Goal: Task Accomplishment & Management: Use online tool/utility

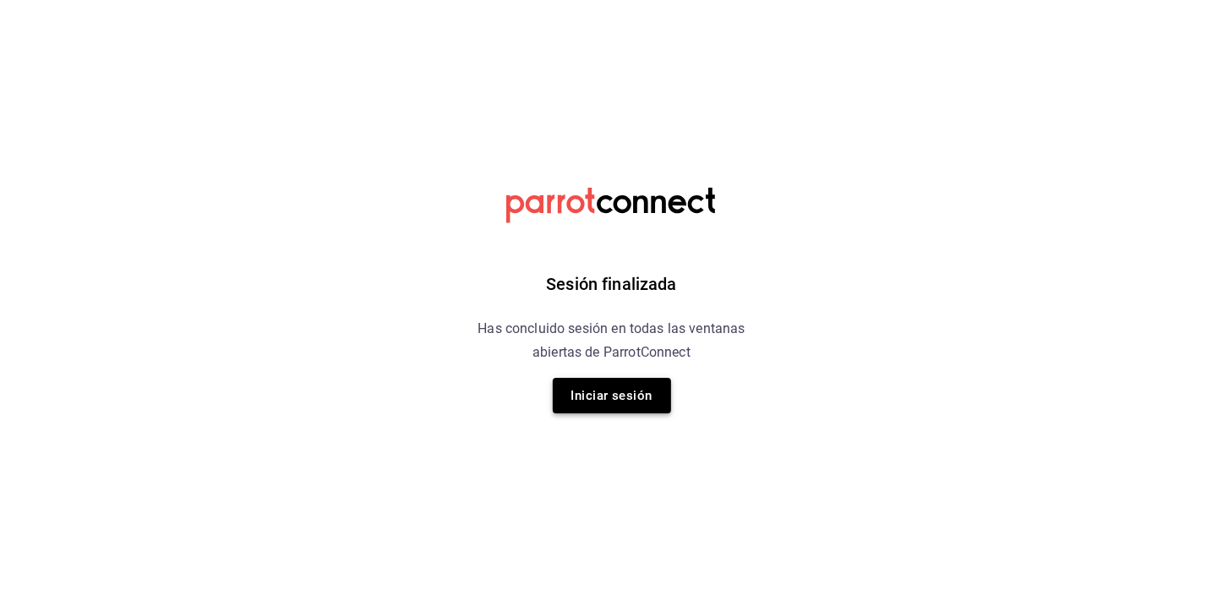
click at [597, 381] on button "Iniciar sesión" at bounding box center [612, 396] width 118 height 36
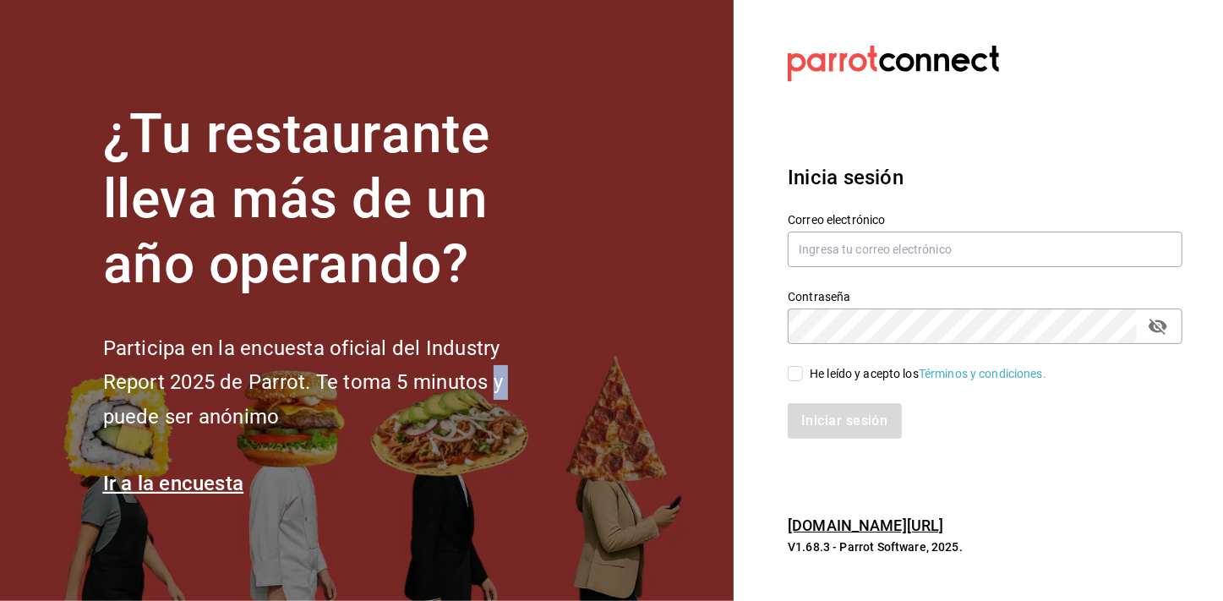
click at [597, 381] on section "¿Tu restaurante lleva más de un año operando? Participa en la encuesta oficial …" at bounding box center [367, 300] width 734 height 601
type input "mochomos.mitikah@grupocosteno.com"
drag, startPoint x: 597, startPoint y: 381, endPoint x: 795, endPoint y: 374, distance: 198.8
click at [795, 374] on input "He leído y acepto los Términos y condiciones." at bounding box center [795, 373] width 15 height 15
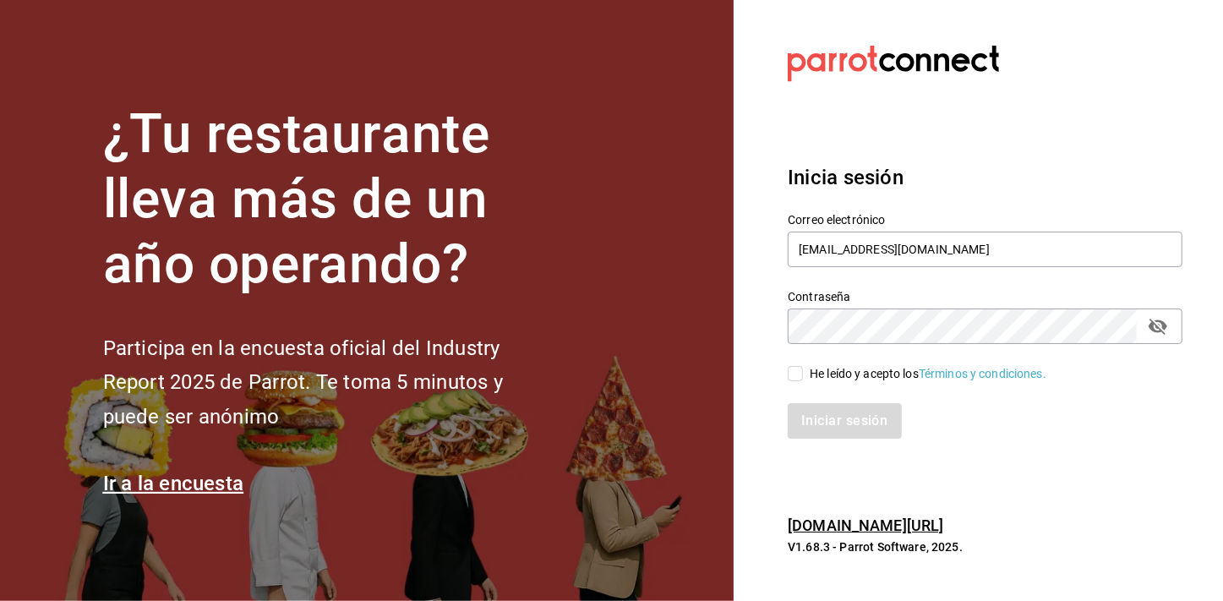
drag, startPoint x: 795, startPoint y: 374, endPoint x: 811, endPoint y: 422, distance: 50.8
click at [811, 422] on div "Iniciar sesión" at bounding box center [985, 421] width 395 height 36
click at [799, 379] on input "He leído y acepto los Términos y condiciones." at bounding box center [795, 373] width 15 height 15
checkbox input "true"
click at [818, 420] on button "Iniciar sesión" at bounding box center [845, 421] width 115 height 36
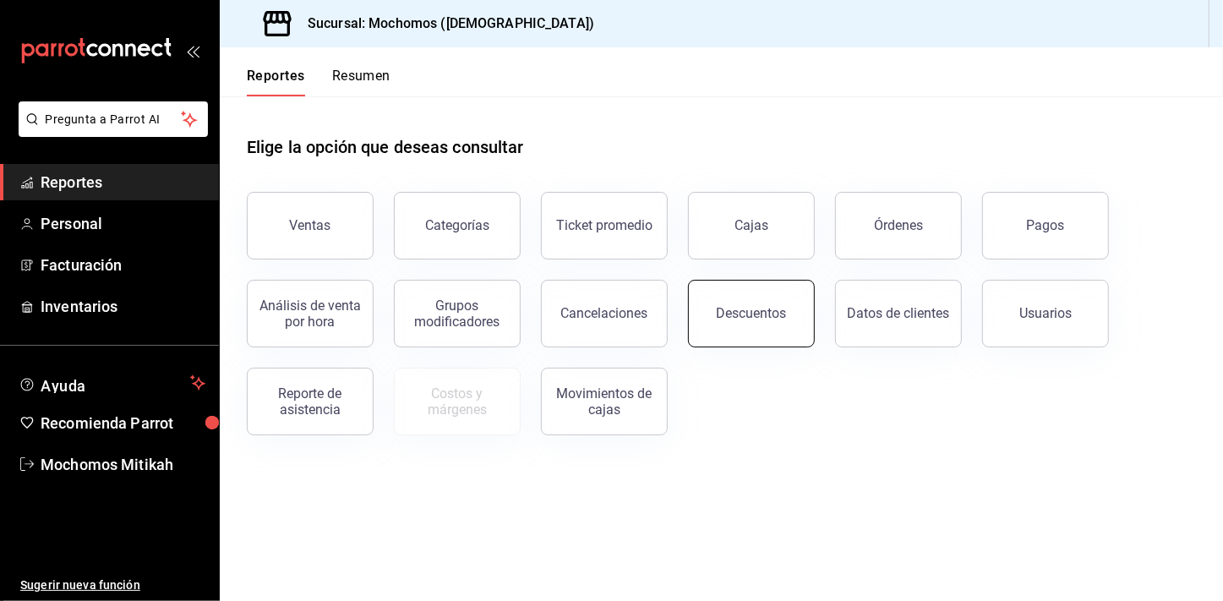
click at [767, 314] on div "Descuentos" at bounding box center [752, 313] width 70 height 16
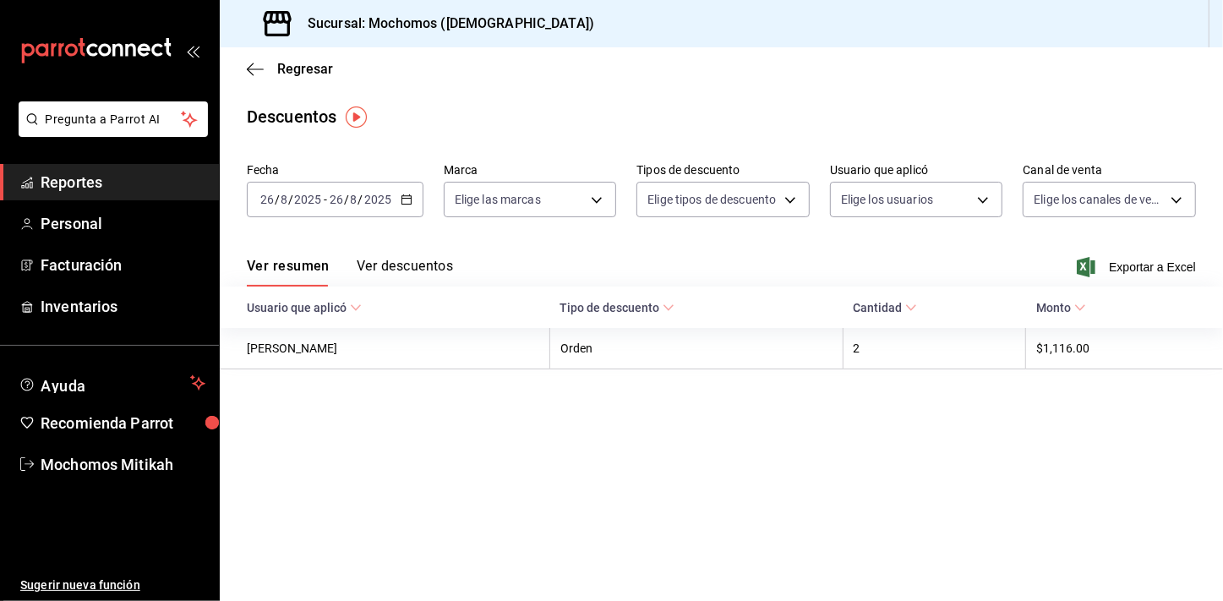
click at [413, 199] on div "[DATE] [DATE] - [DATE] [DATE]" at bounding box center [335, 200] width 177 height 36
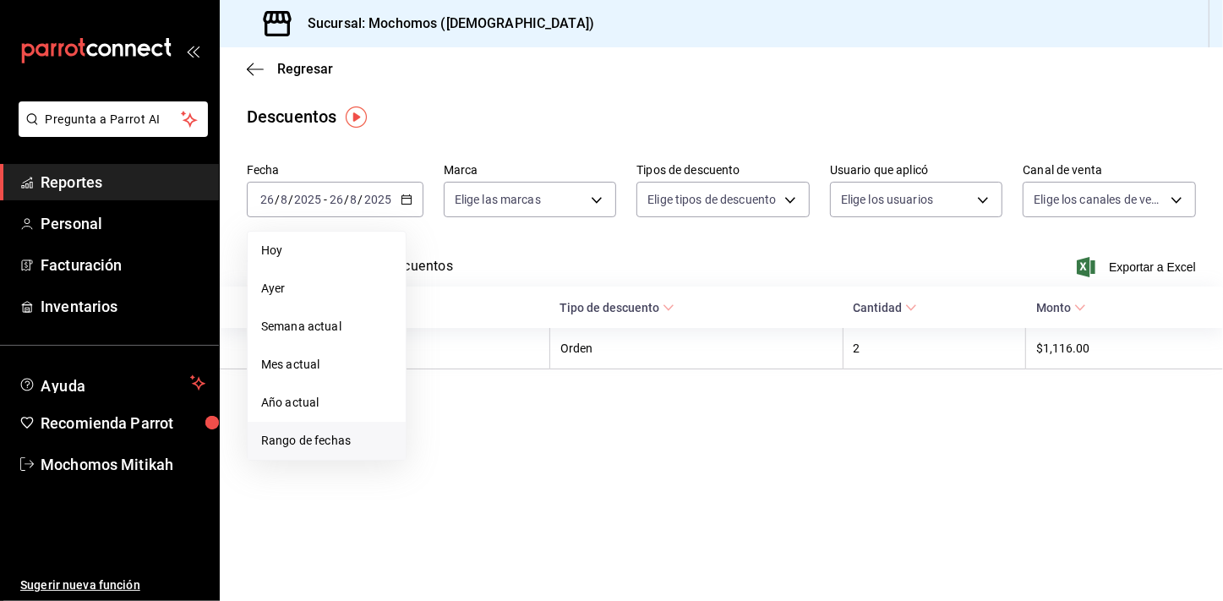
click at [352, 425] on li "Rango de fechas" at bounding box center [327, 441] width 158 height 38
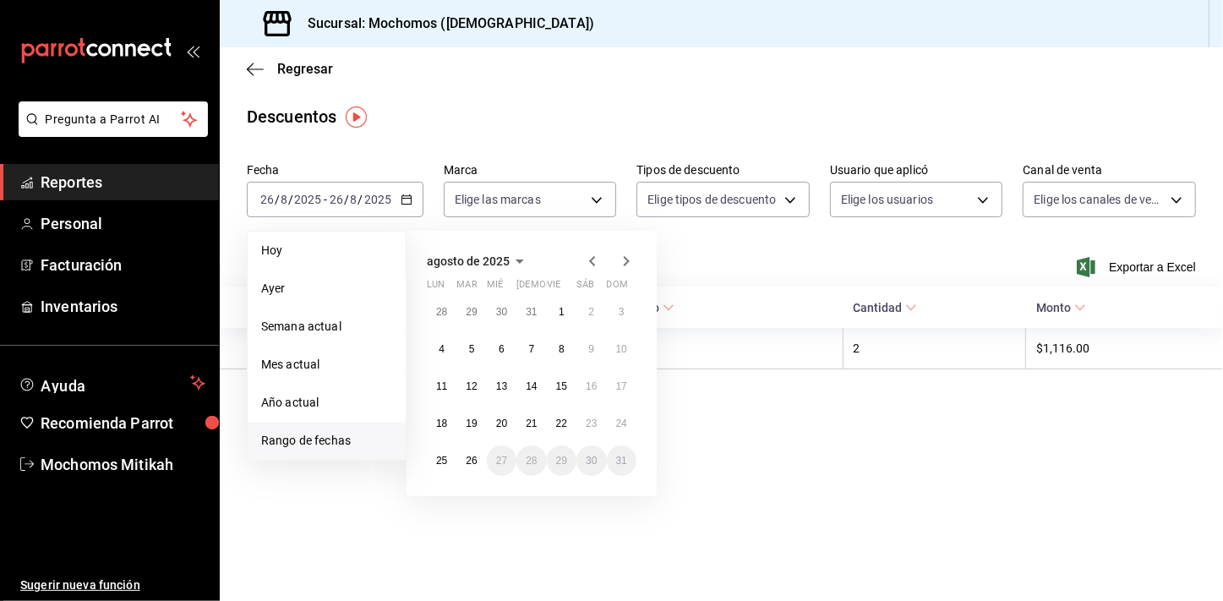
click at [608, 526] on main "Regresar Descuentos Fecha [DATE] [DATE] - [DATE] [DATE] [PERSON_NAME] Semana ac…" at bounding box center [721, 324] width 1003 height 554
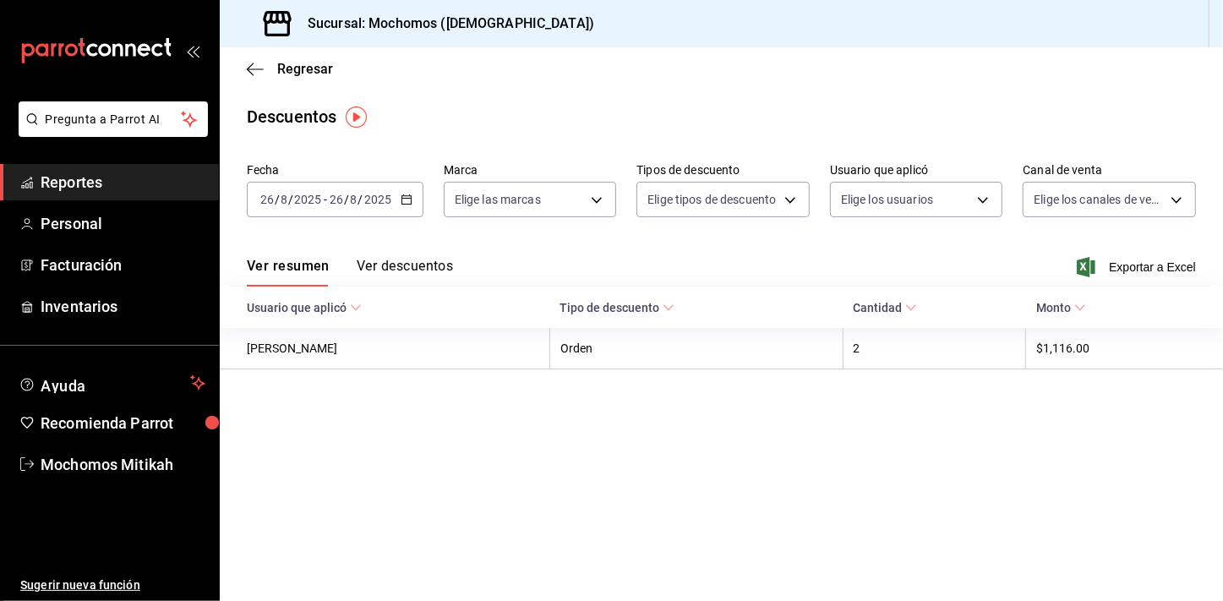
click at [139, 186] on span "Reportes" at bounding box center [123, 182] width 165 height 23
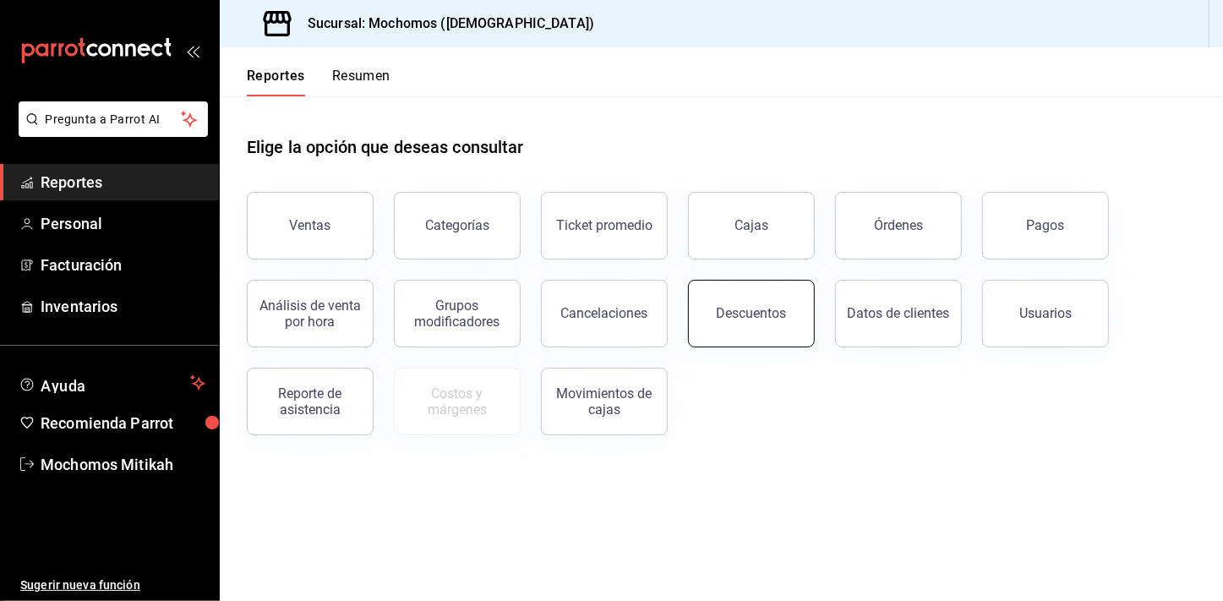
click at [727, 335] on button "Descuentos" at bounding box center [751, 314] width 127 height 68
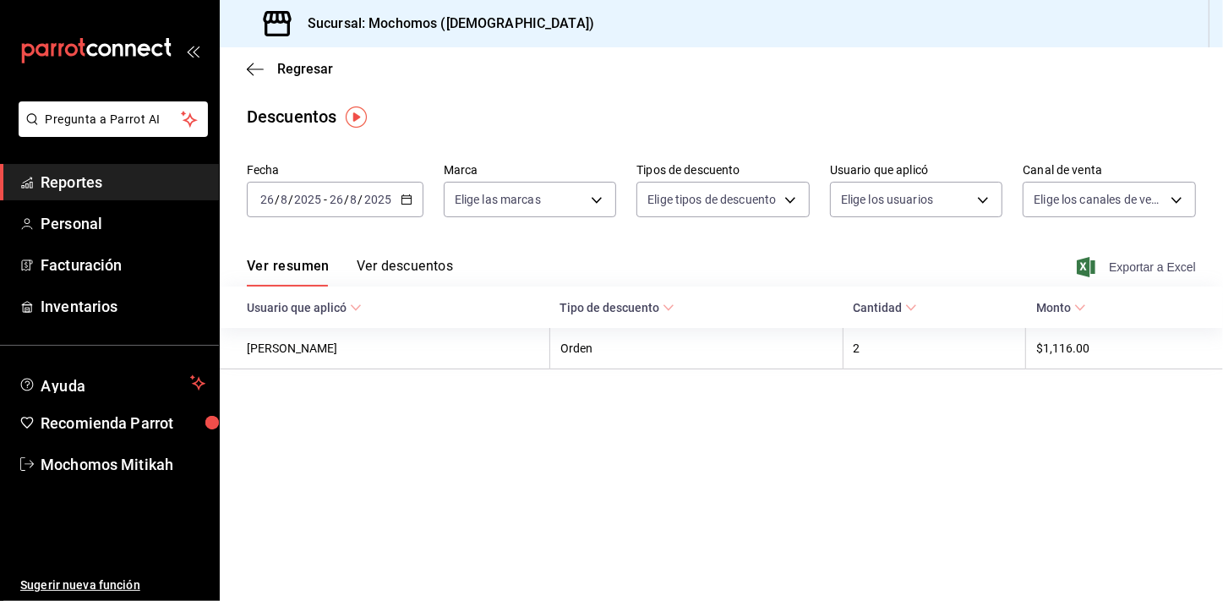
click at [1133, 265] on span "Exportar a Excel" at bounding box center [1138, 267] width 116 height 20
click at [74, 173] on span "Reportes" at bounding box center [123, 182] width 165 height 23
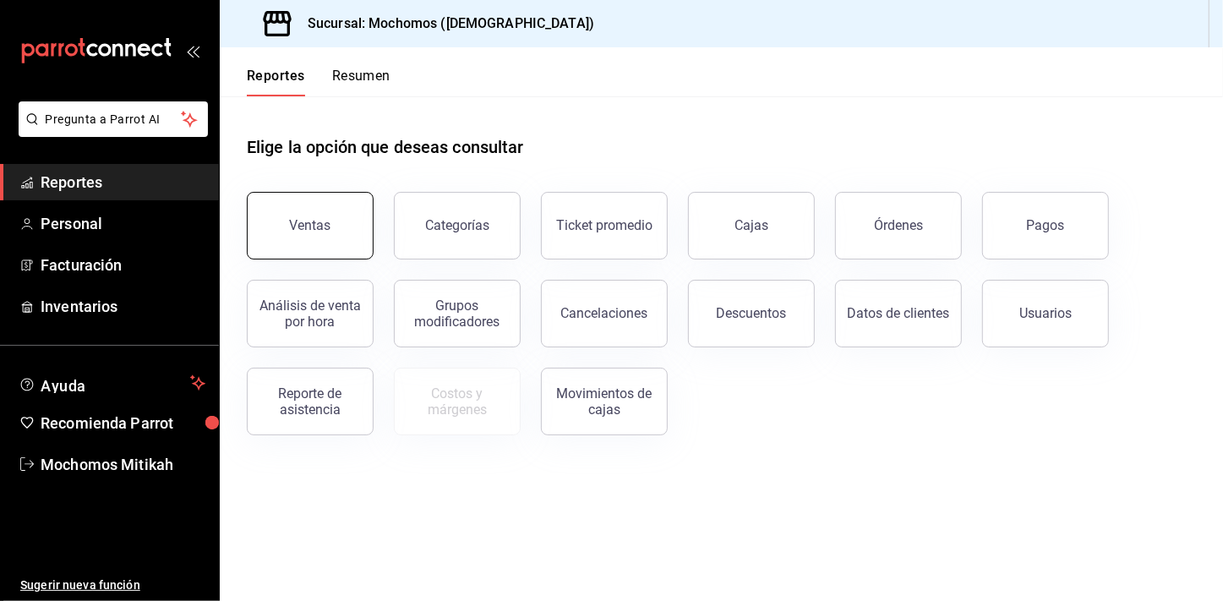
click at [303, 238] on button "Ventas" at bounding box center [310, 226] width 127 height 68
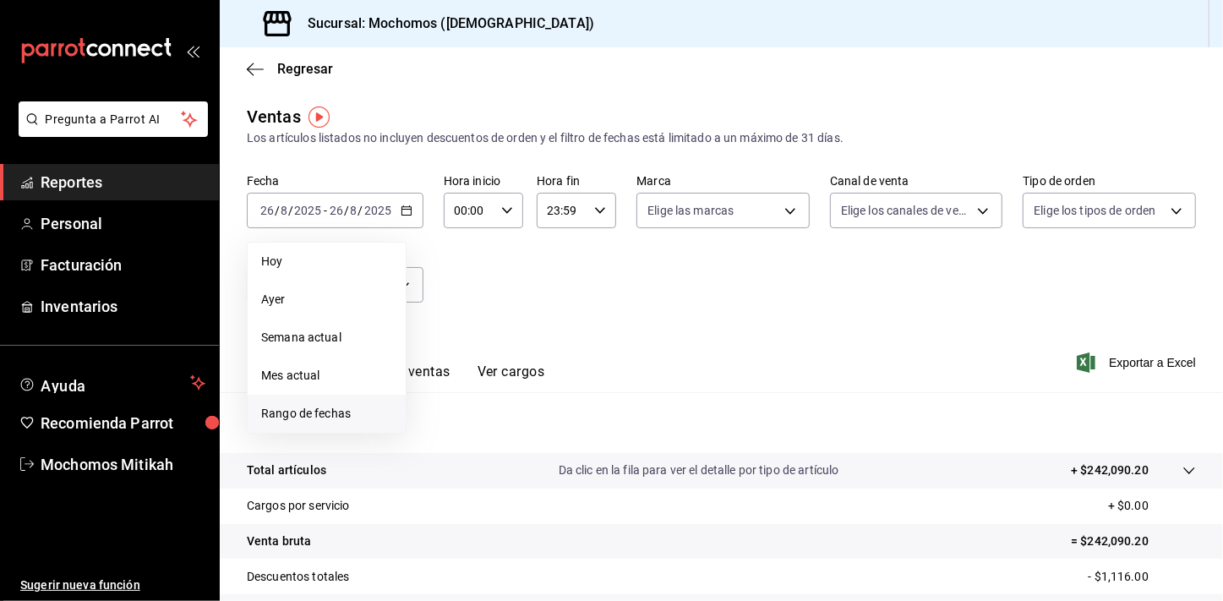
click at [320, 408] on span "Rango de fechas" at bounding box center [326, 414] width 131 height 18
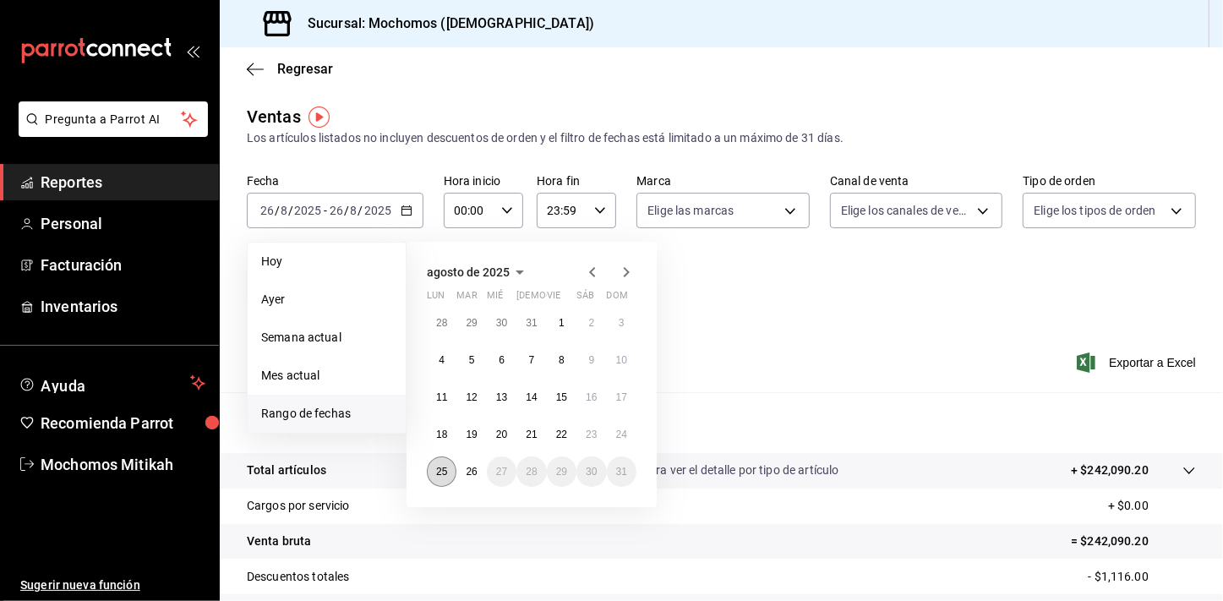
click at [439, 475] on abbr "25" at bounding box center [441, 472] width 11 height 12
click at [462, 475] on button "26" at bounding box center [471, 471] width 30 height 30
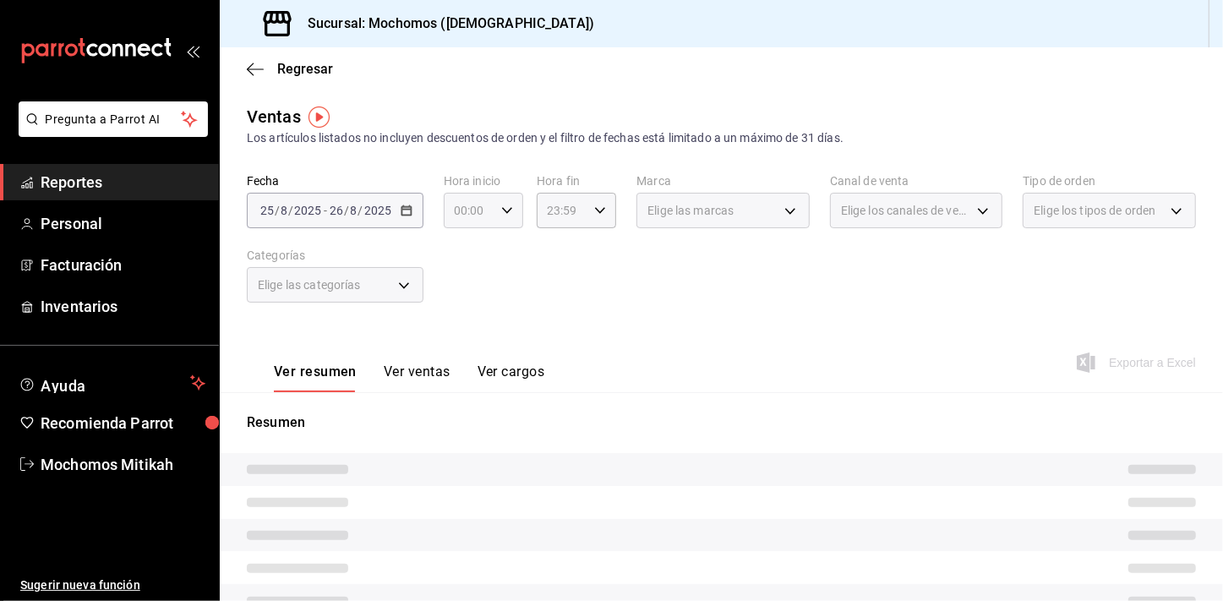
click at [506, 210] on \(Stroke\) "button" at bounding box center [507, 210] width 10 height 6
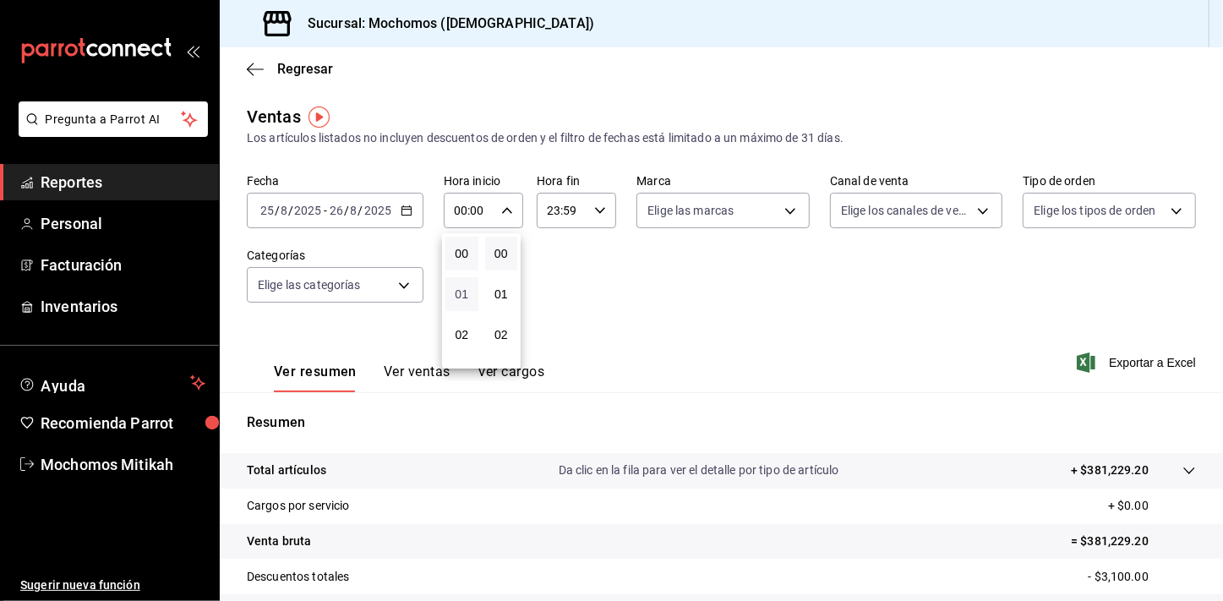
click at [467, 287] on span "01" at bounding box center [462, 294] width 13 height 14
type input "01:00"
click at [467, 287] on button "05" at bounding box center [461, 272] width 33 height 34
type input "05:00"
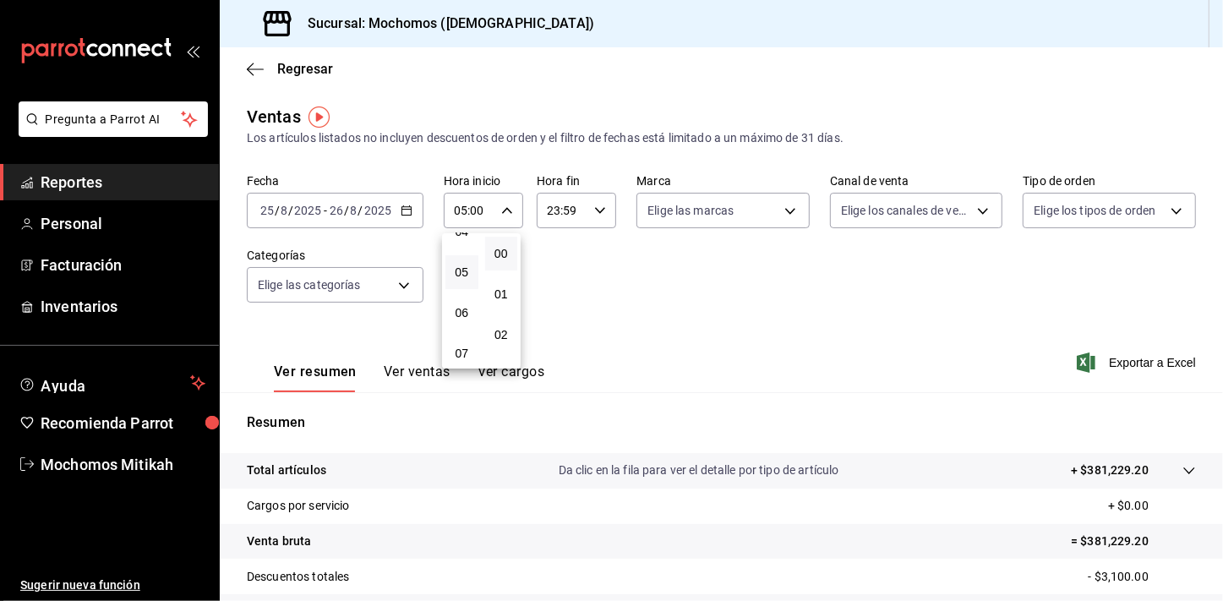
click at [583, 287] on div at bounding box center [611, 300] width 1223 height 601
click at [599, 225] on div "23:59 Hora fin" at bounding box center [576, 211] width 79 height 36
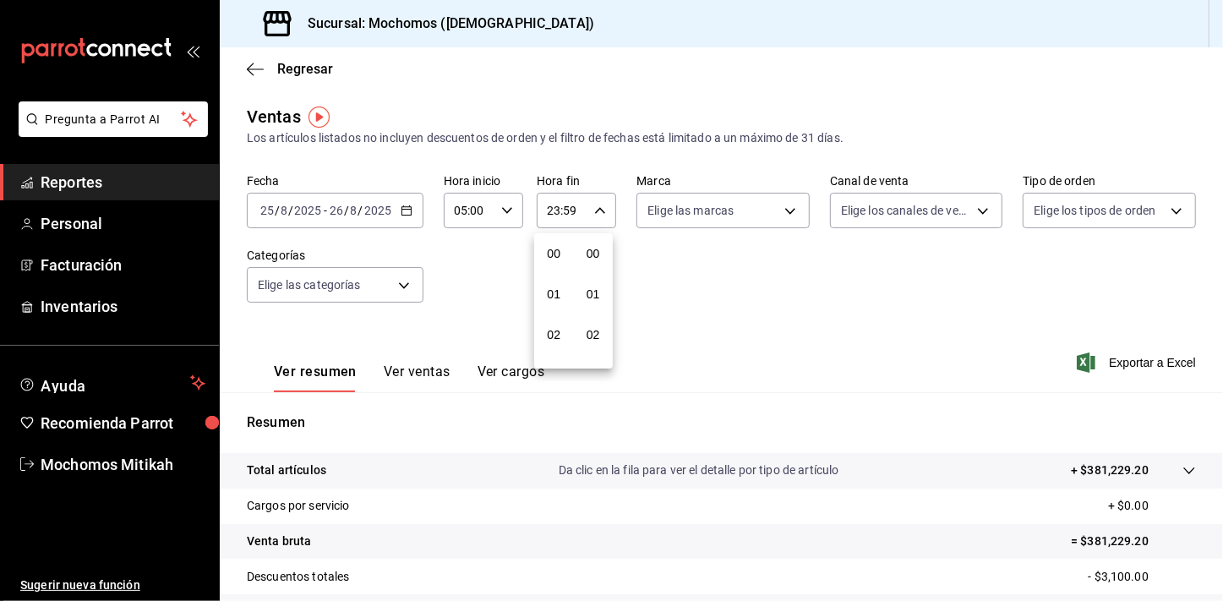
scroll to position [2315, 0]
click at [549, 266] on span "21" at bounding box center [554, 267] width 13 height 14
type input "21:59"
click at [549, 266] on span "04" at bounding box center [554, 263] width 13 height 14
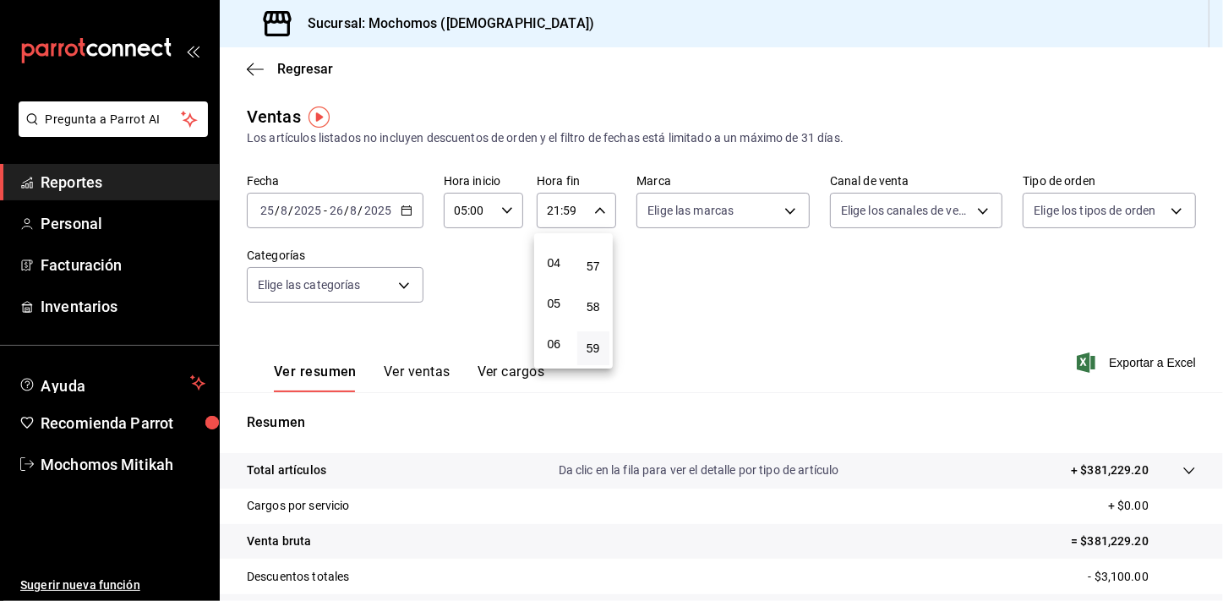
type input "04:59"
click at [779, 303] on div at bounding box center [611, 300] width 1223 height 601
click at [1109, 359] on span "Exportar a Excel" at bounding box center [1138, 362] width 116 height 20
click at [408, 220] on div "[DATE] [DATE] - [DATE] [DATE]" at bounding box center [335, 211] width 177 height 36
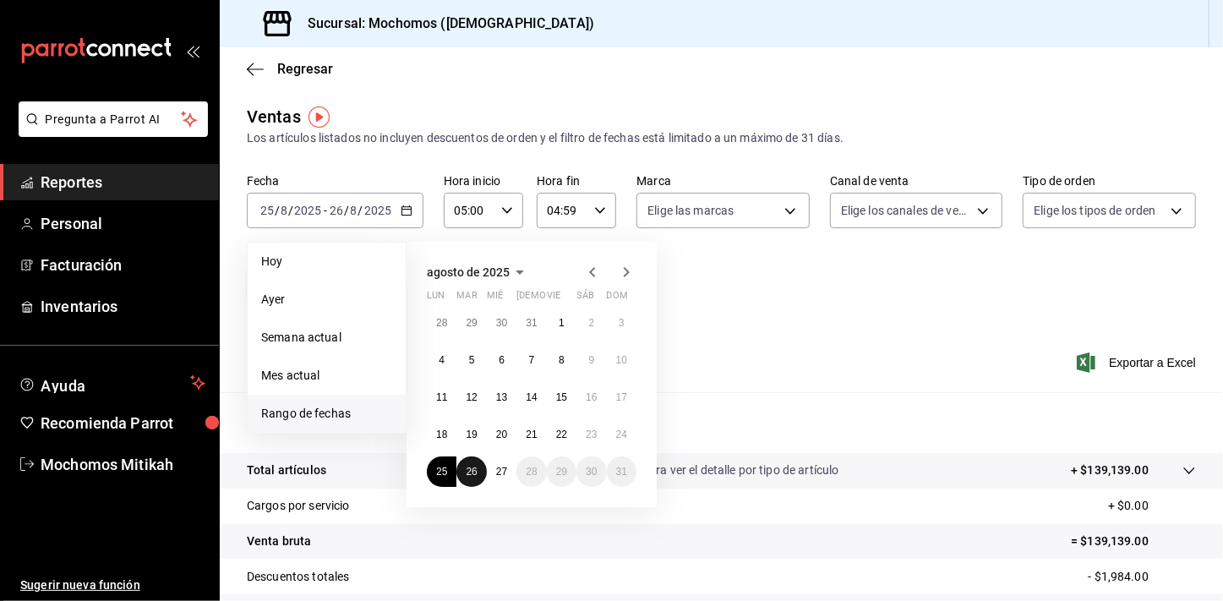
click at [469, 460] on button "26" at bounding box center [471, 471] width 30 height 30
click at [505, 477] on abbr "27" at bounding box center [501, 472] width 11 height 12
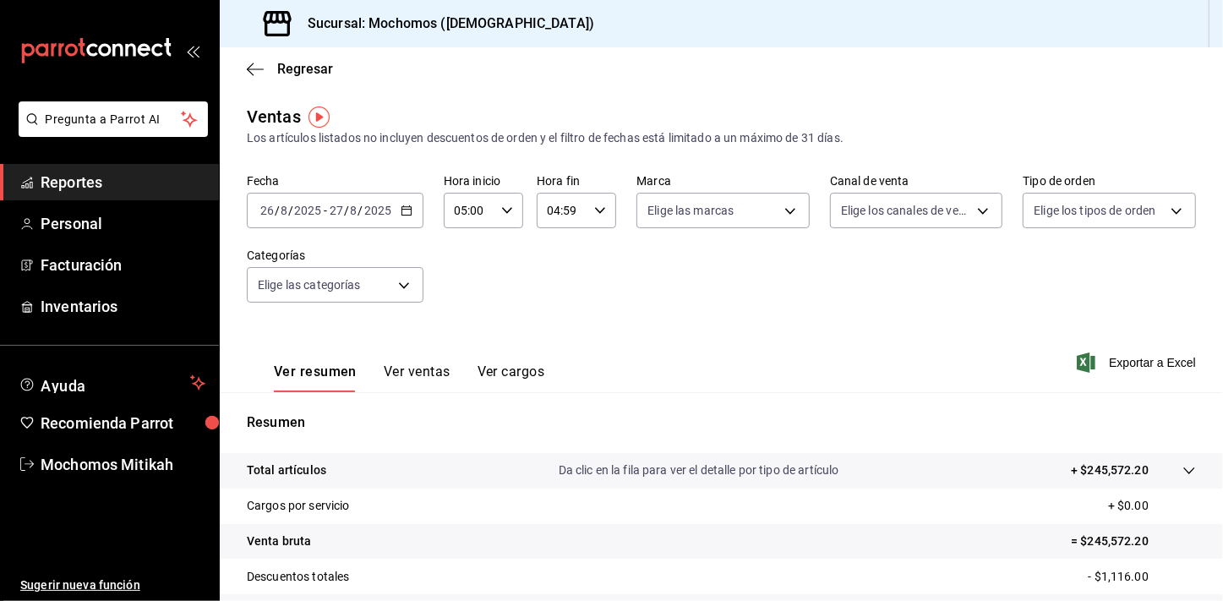
click at [715, 291] on div "Fecha [DATE] [DATE] - [DATE] [DATE] Hora inicio 05:00 Hora inicio Hora fin 04:5…" at bounding box center [721, 248] width 949 height 149
click at [1119, 358] on span "Exportar a Excel" at bounding box center [1138, 362] width 116 height 20
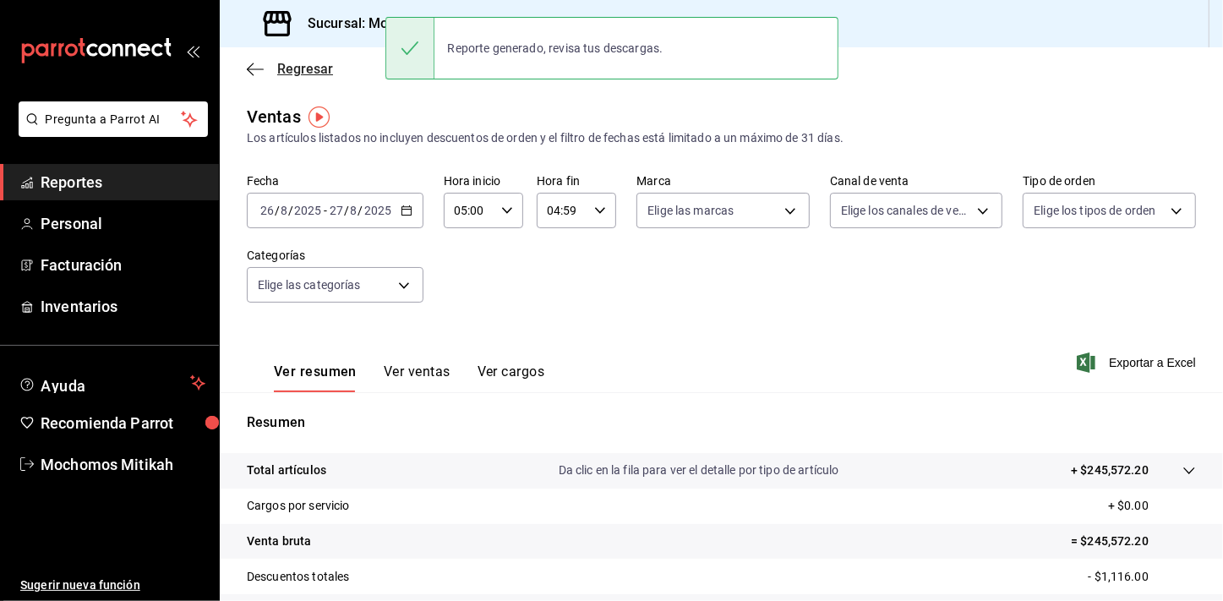
click at [324, 74] on span "Regresar" at bounding box center [305, 69] width 56 height 16
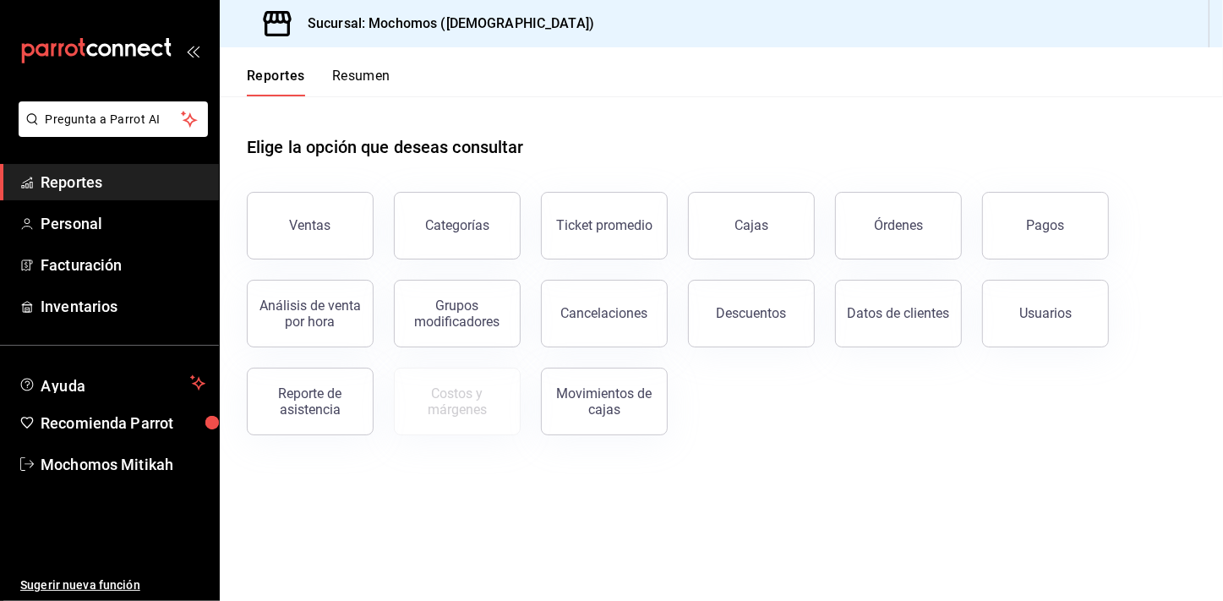
drag, startPoint x: 324, startPoint y: 74, endPoint x: 575, endPoint y: 119, distance: 255.2
click at [575, 119] on div "Elige la opción que deseas consultar" at bounding box center [721, 133] width 949 height 75
click at [117, 176] on span "Reportes" at bounding box center [123, 182] width 165 height 23
click at [193, 192] on span "Reportes" at bounding box center [123, 182] width 165 height 23
click at [353, 91] on button "Resumen" at bounding box center [361, 82] width 58 height 29
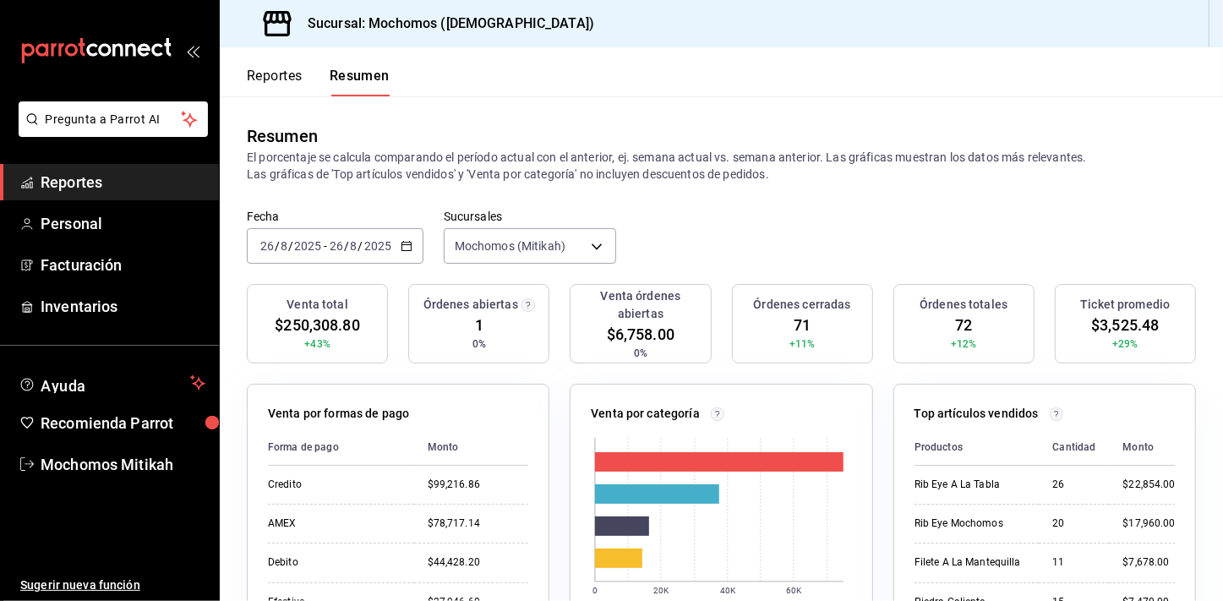
click at [78, 194] on link "Reportes" at bounding box center [109, 182] width 219 height 36
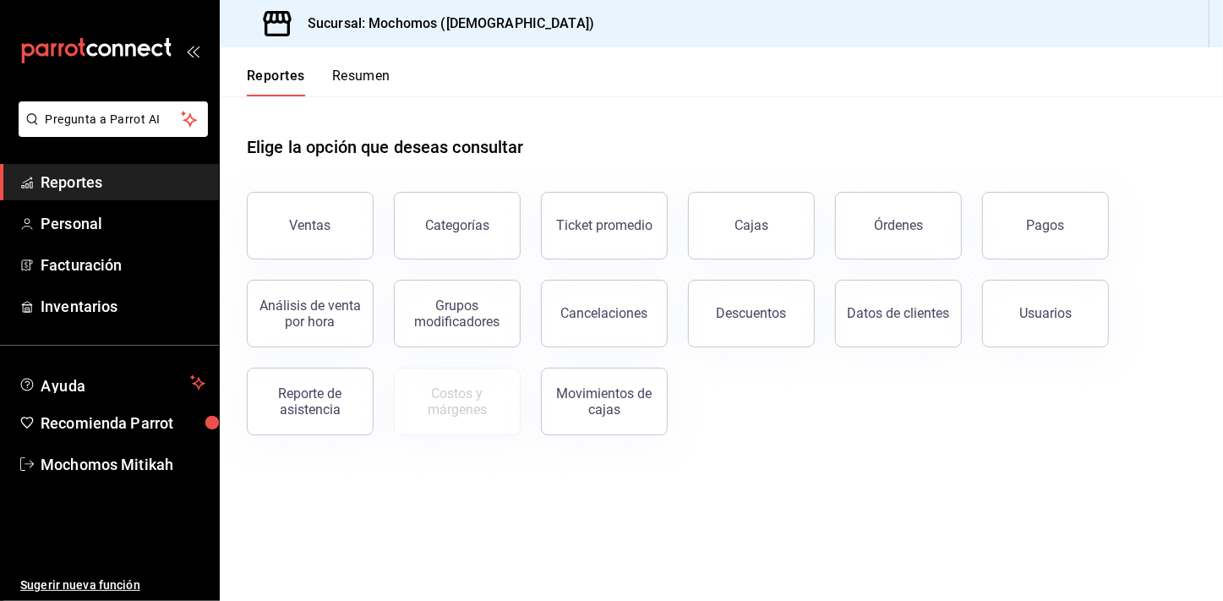
click at [367, 77] on button "Resumen" at bounding box center [361, 82] width 58 height 29
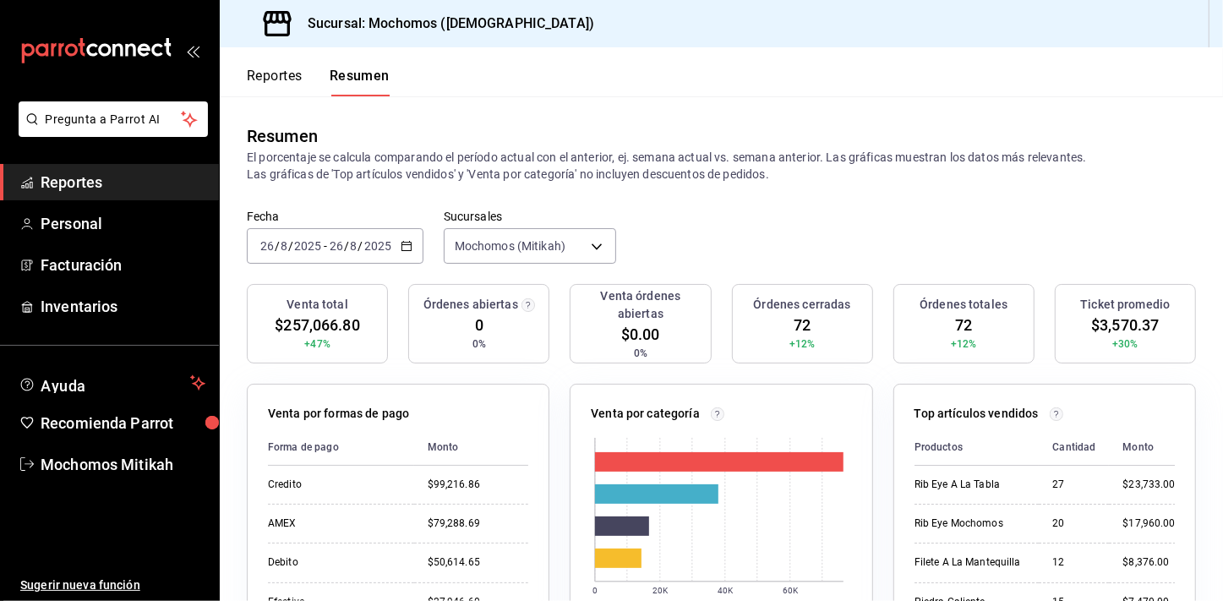
click at [285, 80] on button "Reportes" at bounding box center [275, 82] width 56 height 29
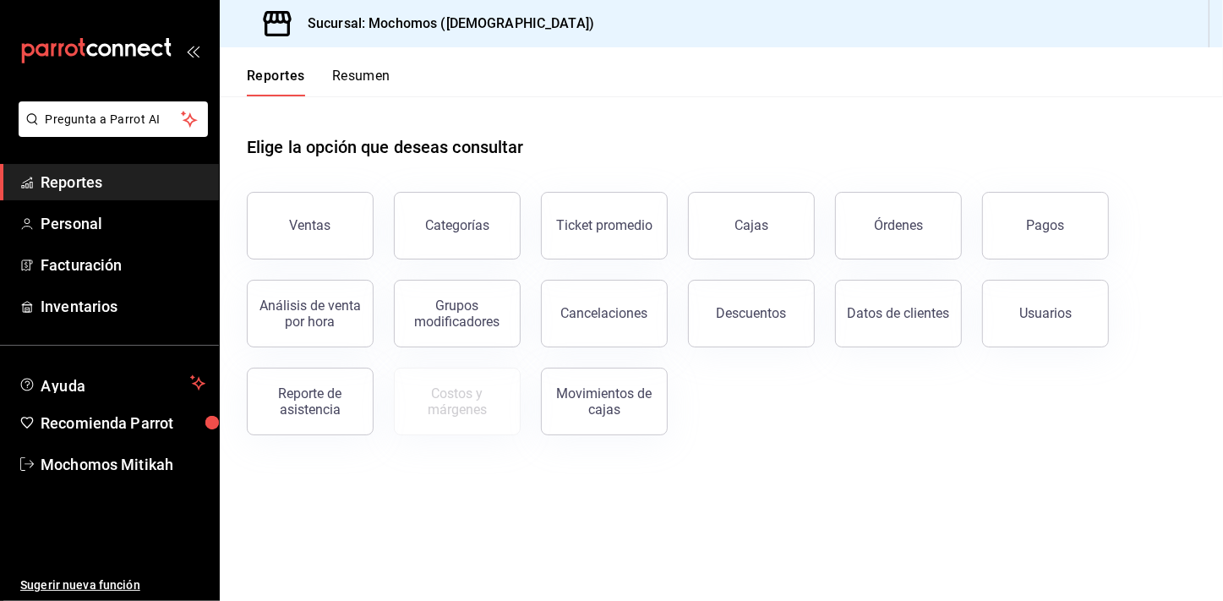
click at [380, 83] on button "Resumen" at bounding box center [361, 82] width 58 height 29
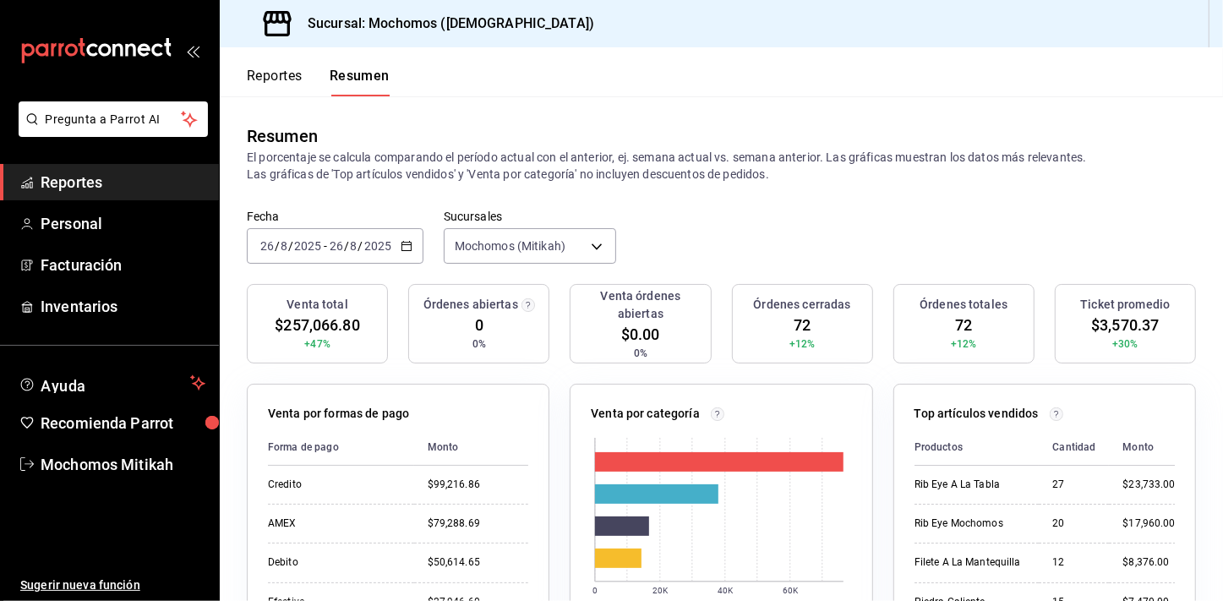
click at [297, 93] on button "Reportes" at bounding box center [275, 82] width 56 height 29
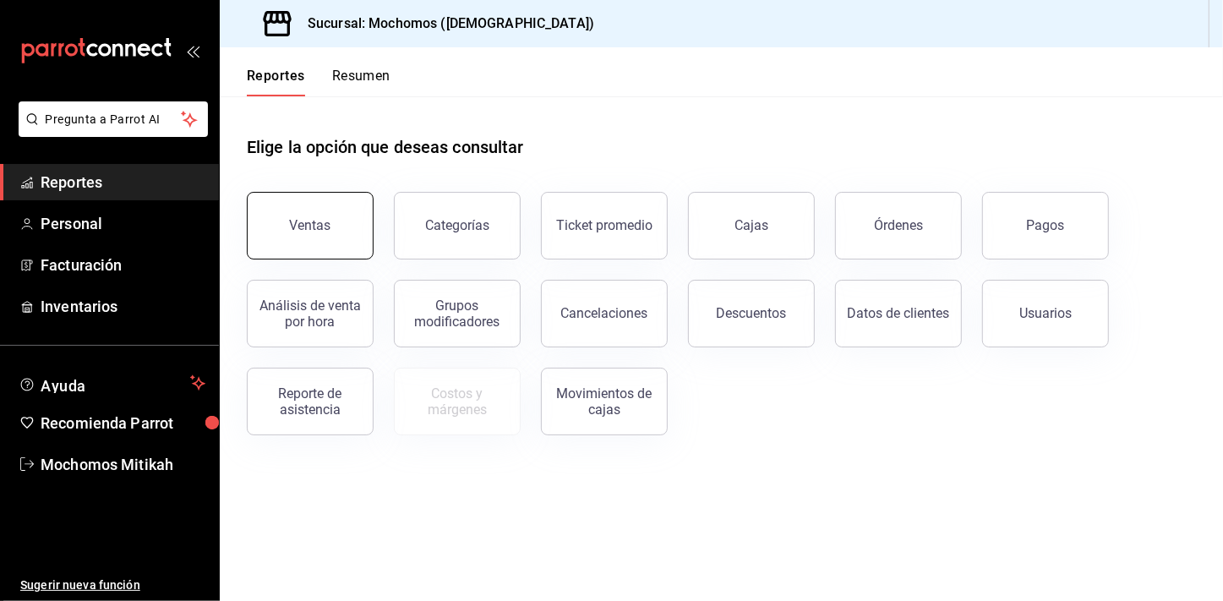
click at [340, 232] on button "Ventas" at bounding box center [310, 226] width 127 height 68
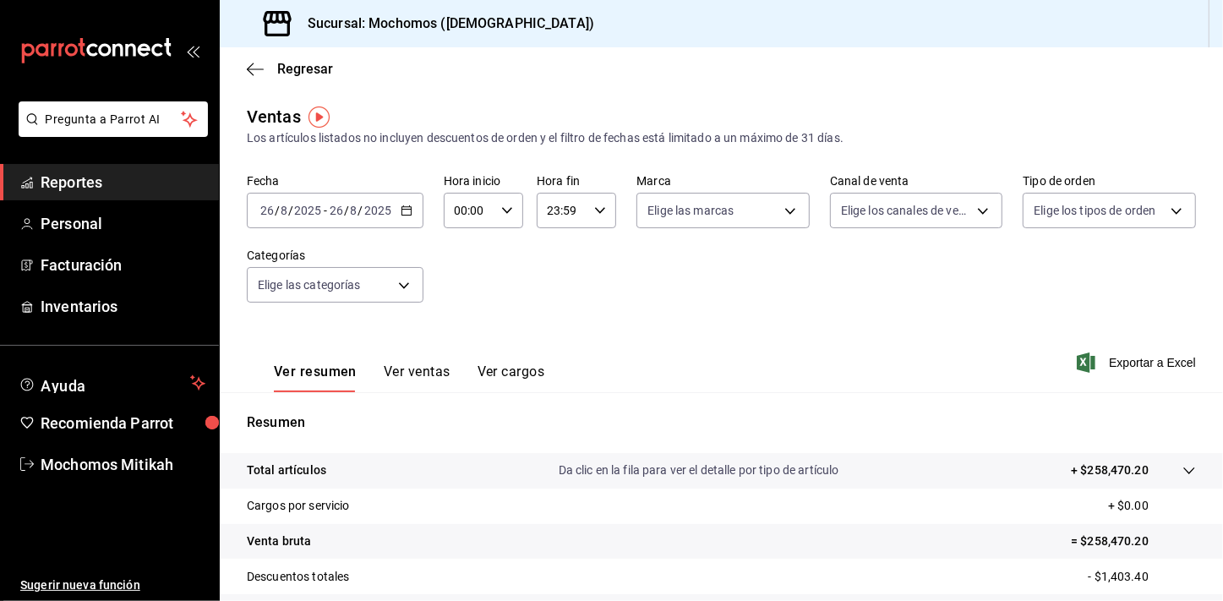
click at [405, 205] on icon "button" at bounding box center [407, 211] width 12 height 12
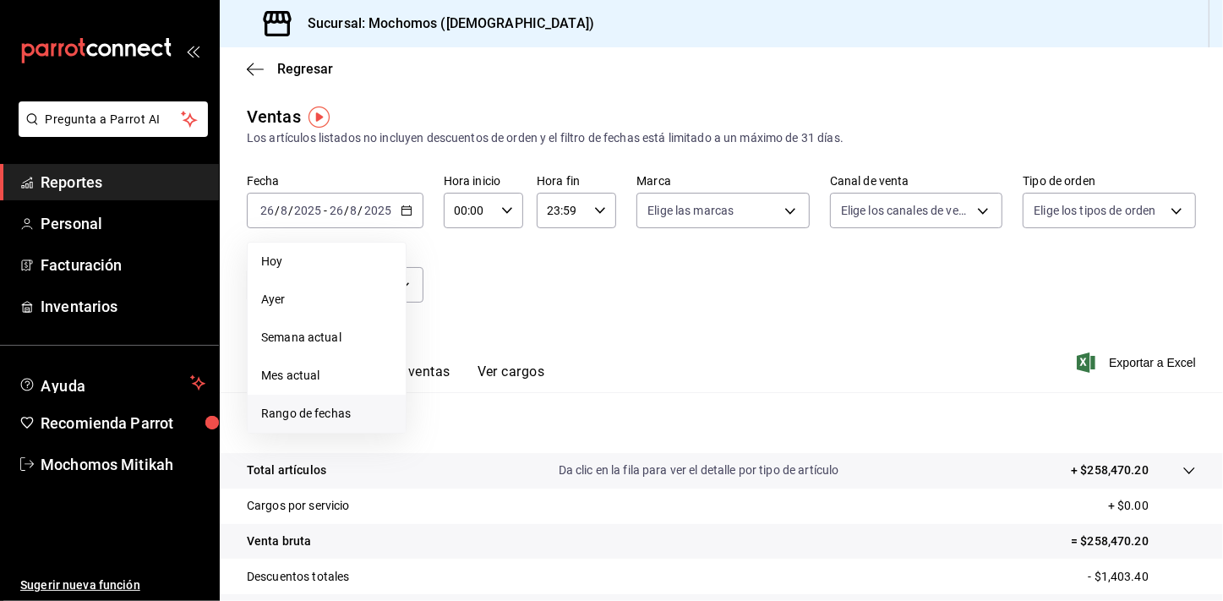
click at [318, 410] on span "Rango de fechas" at bounding box center [326, 414] width 131 height 18
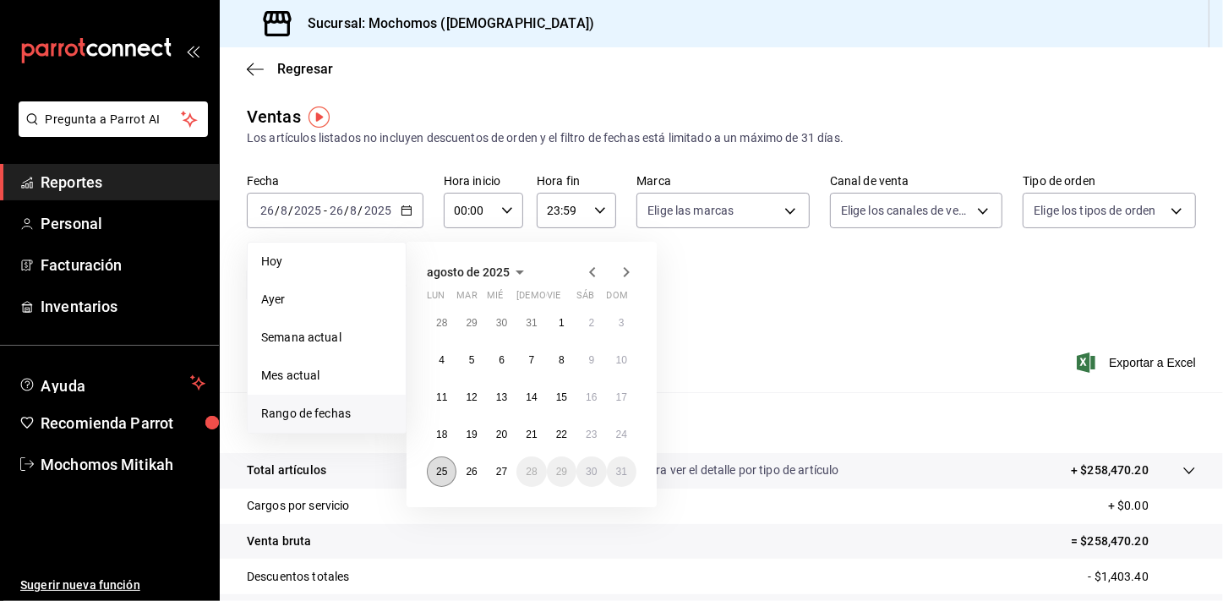
click at [452, 474] on button "25" at bounding box center [442, 471] width 30 height 30
click at [674, 396] on div "agosto de 2025 lun mar [PERSON_NAME] vie sáb dom 28 29 30 31 1 2 3 4 5 6 7 8 9 …" at bounding box center [555, 367] width 296 height 279
click at [339, 391] on li "Mes actual" at bounding box center [327, 376] width 158 height 38
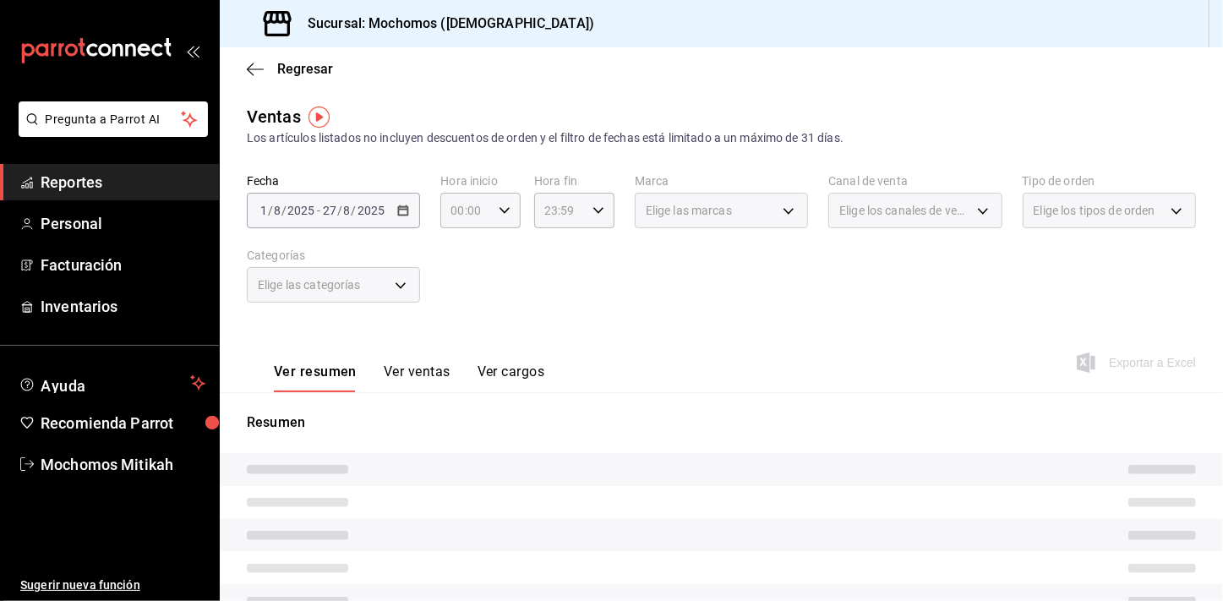
click at [405, 204] on div "[DATE] [DATE] - [DATE] [DATE]" at bounding box center [333, 211] width 173 height 36
click at [162, 189] on span "Reportes" at bounding box center [123, 182] width 165 height 23
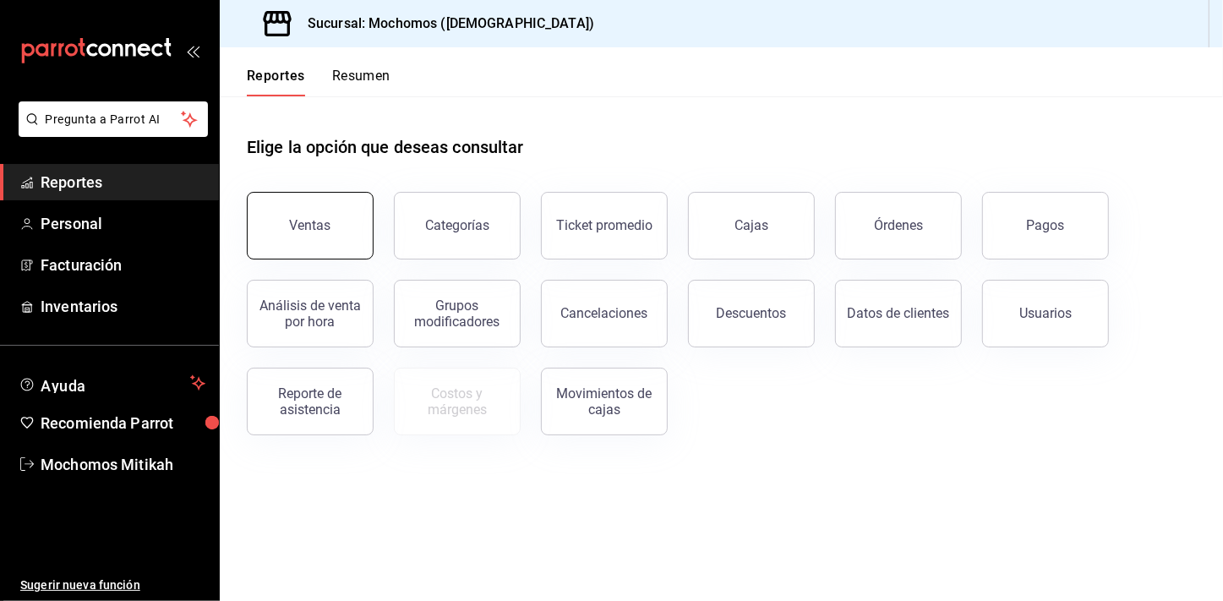
click at [336, 209] on button "Ventas" at bounding box center [310, 226] width 127 height 68
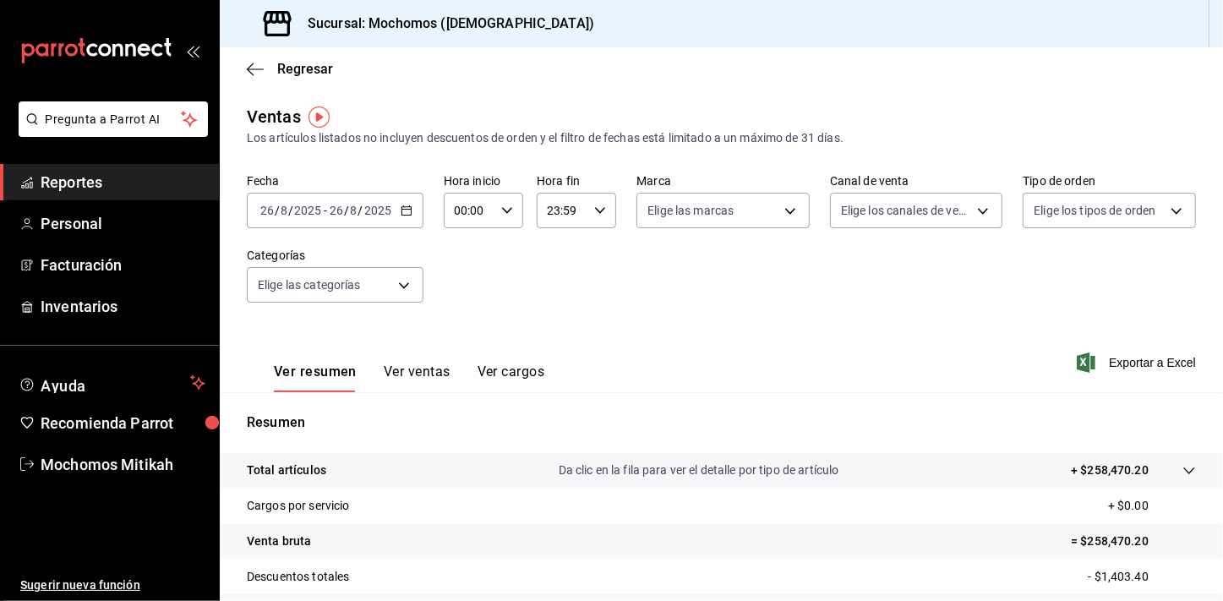
click at [405, 214] on icon "button" at bounding box center [407, 211] width 12 height 12
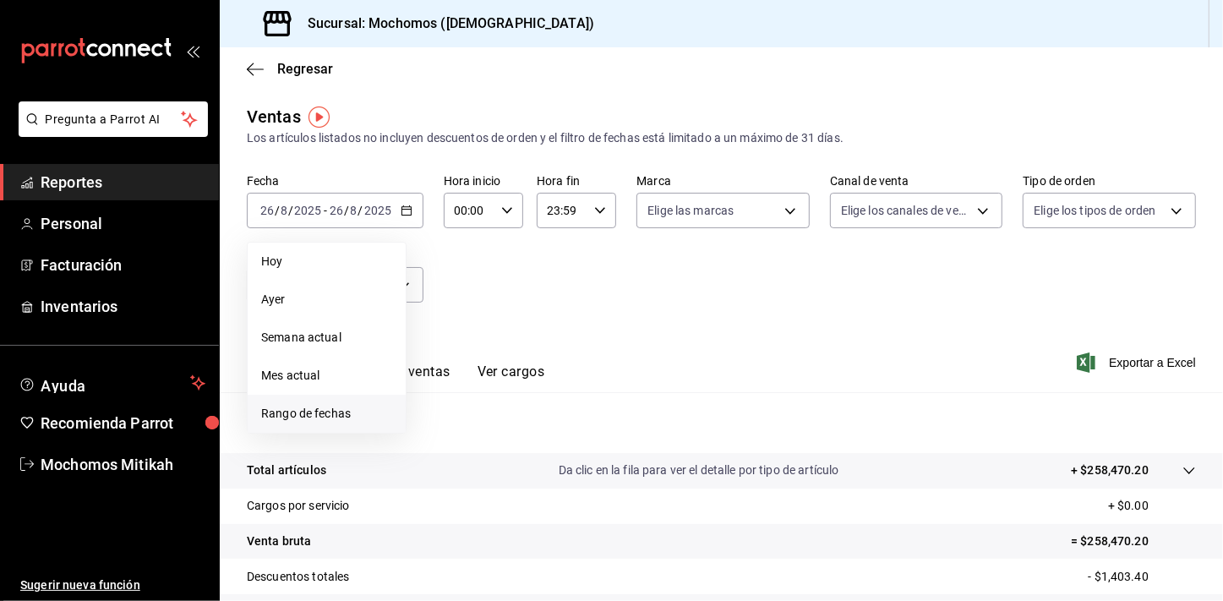
click at [331, 405] on span "Rango de fechas" at bounding box center [326, 414] width 131 height 18
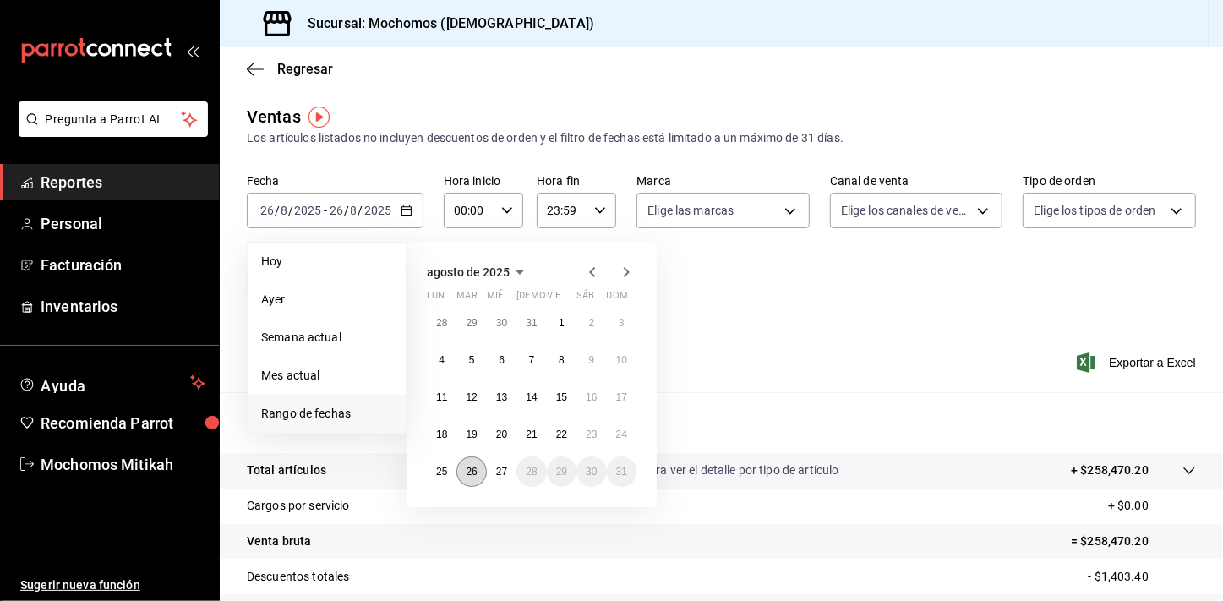
click at [467, 472] on abbr "26" at bounding box center [471, 472] width 11 height 12
click at [504, 474] on abbr "27" at bounding box center [501, 472] width 11 height 12
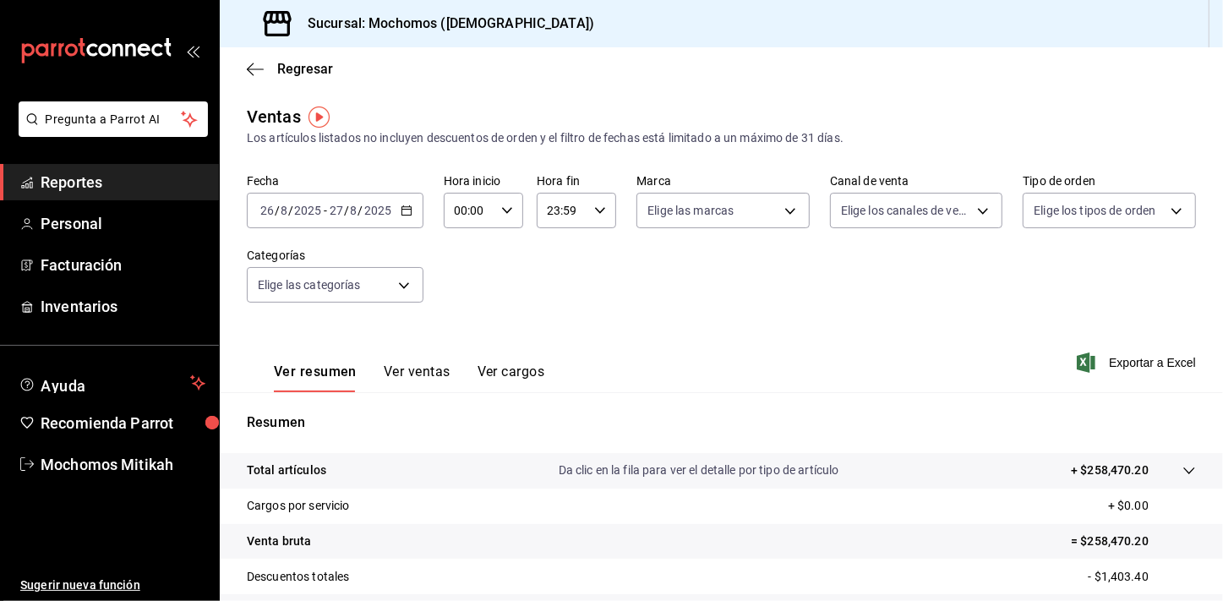
click at [666, 348] on div "Ver resumen Ver ventas Ver cargos Exportar a Excel" at bounding box center [721, 357] width 1003 height 69
click at [515, 219] on div "00:00 Hora inicio" at bounding box center [483, 211] width 79 height 36
click at [461, 306] on button "01" at bounding box center [461, 294] width 33 height 34
type input "01:00"
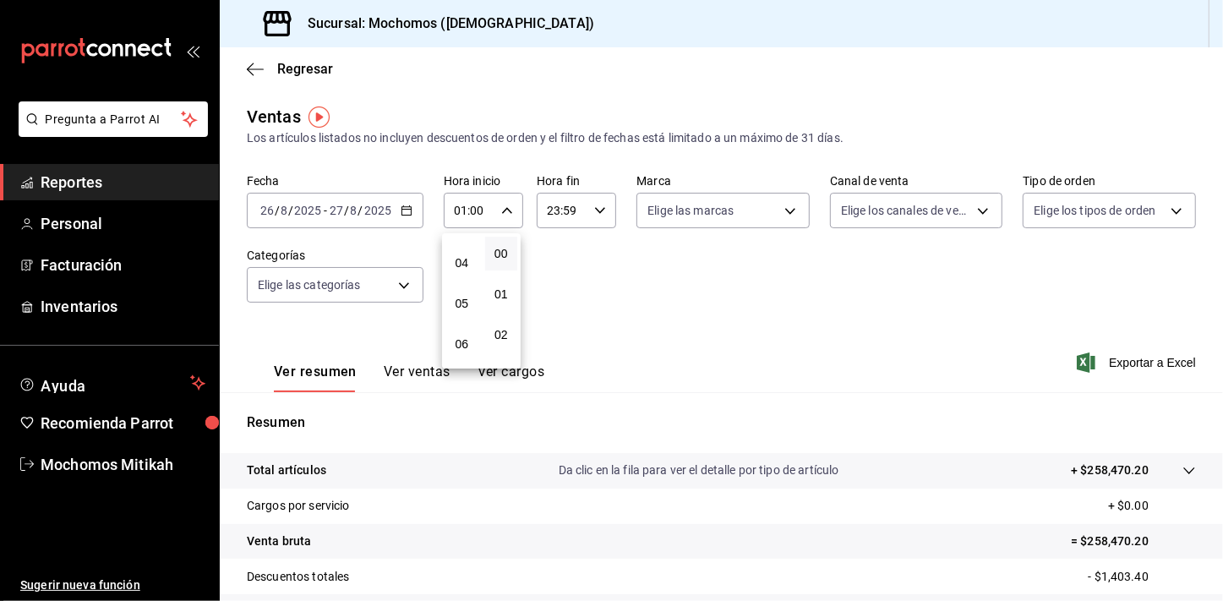
click at [461, 306] on span "05" at bounding box center [462, 304] width 13 height 14
type input "05:00"
click at [592, 207] on div at bounding box center [611, 300] width 1223 height 601
click at [594, 207] on icon "button" at bounding box center [600, 211] width 12 height 12
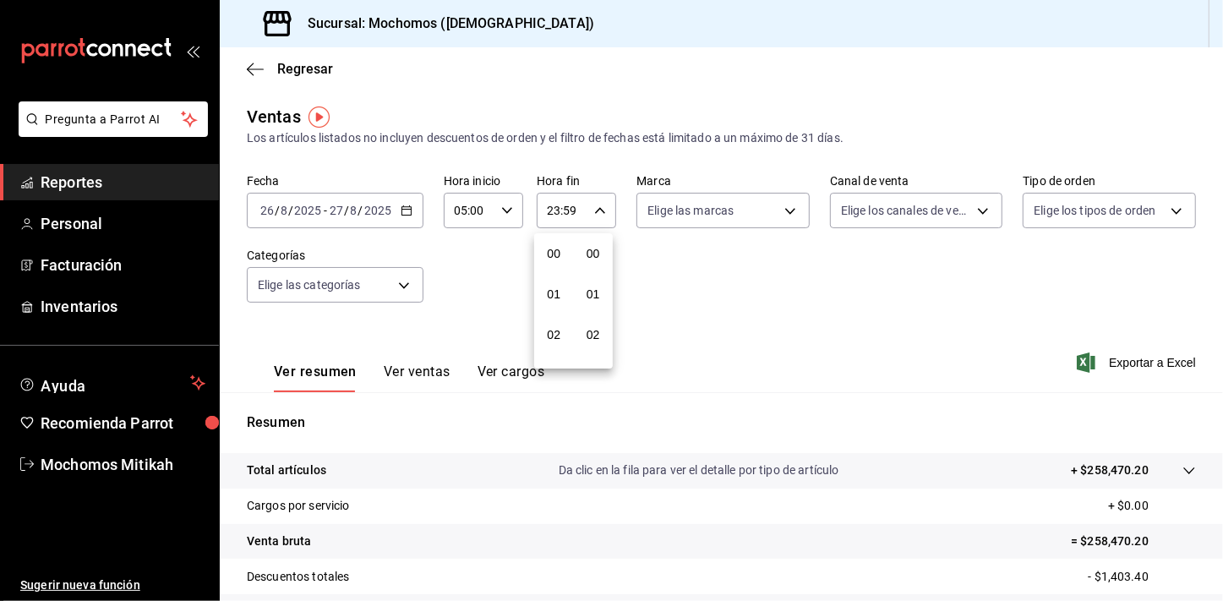
scroll to position [2315, 0]
click at [550, 266] on span "21" at bounding box center [554, 267] width 13 height 14
type input "21:59"
click at [550, 266] on button "04" at bounding box center [554, 278] width 33 height 34
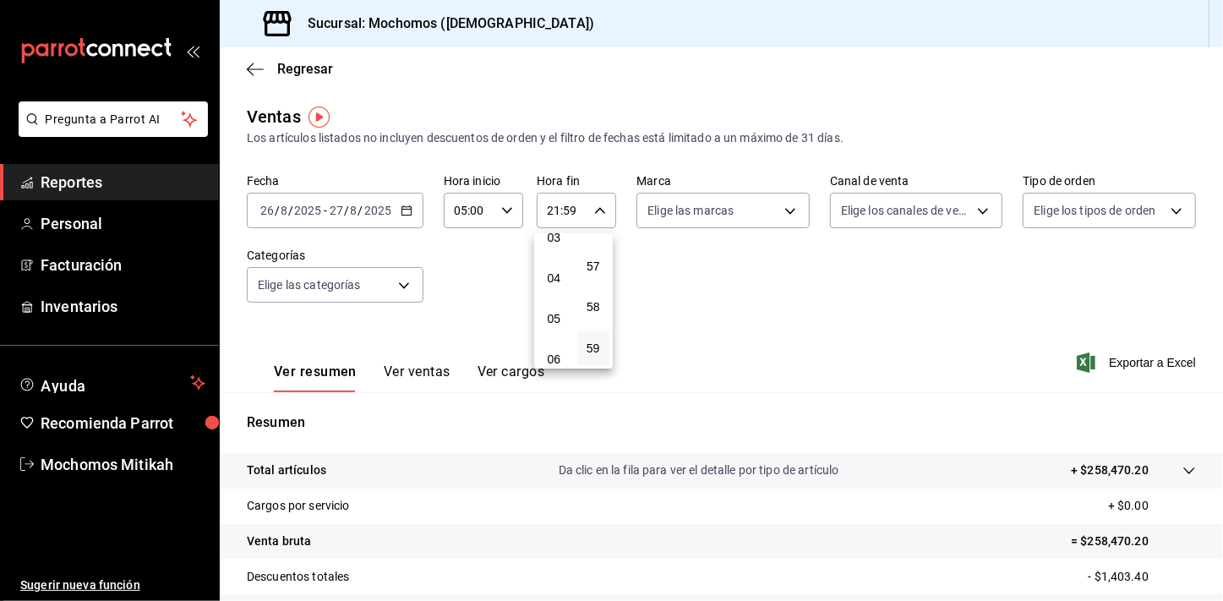
type input "04:59"
click at [790, 336] on div at bounding box center [611, 300] width 1223 height 601
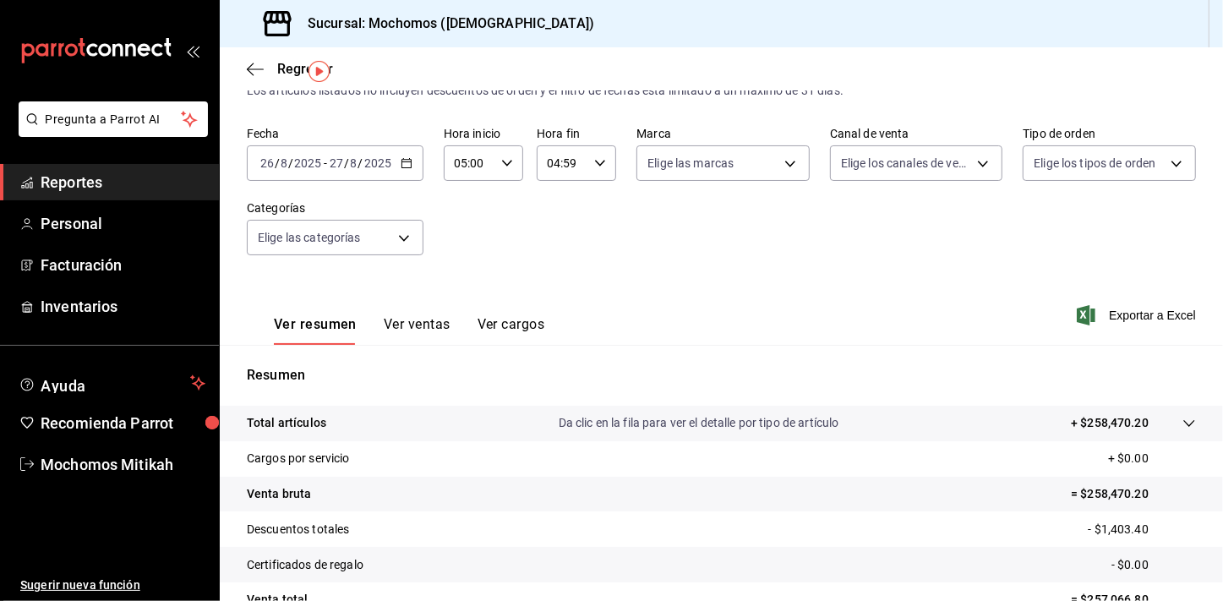
scroll to position [48, 0]
click at [1145, 303] on div "Ver resumen Ver ventas Ver cargos Exportar a Excel" at bounding box center [721, 309] width 1003 height 69
click at [1145, 312] on span "Exportar a Excel" at bounding box center [1138, 314] width 116 height 20
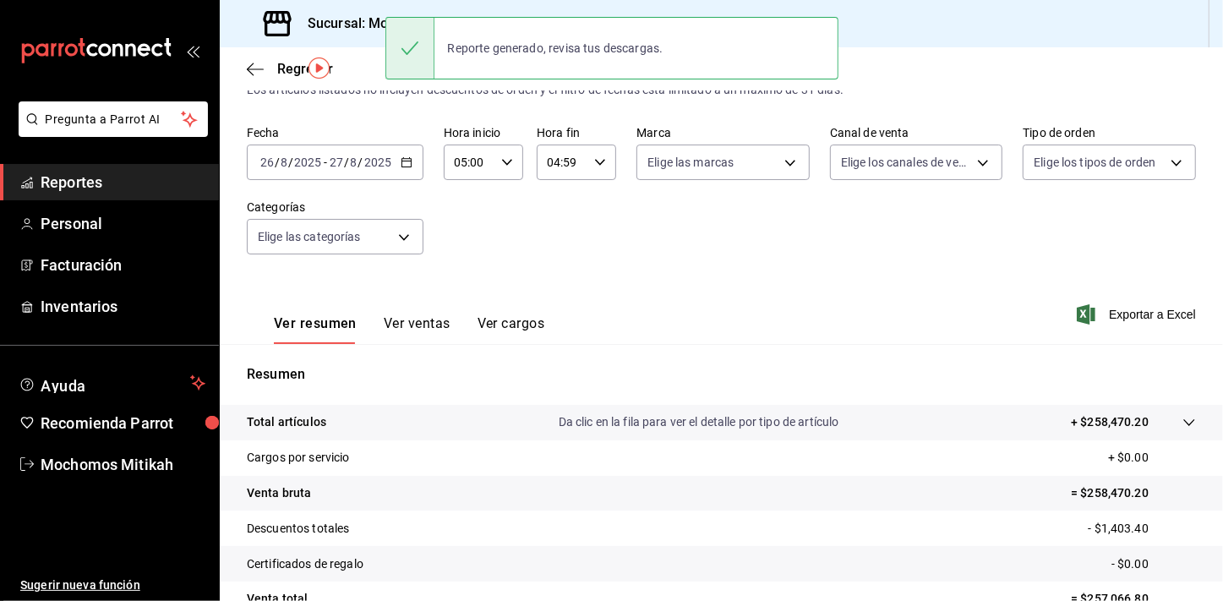
click at [100, 180] on span "Reportes" at bounding box center [123, 182] width 165 height 23
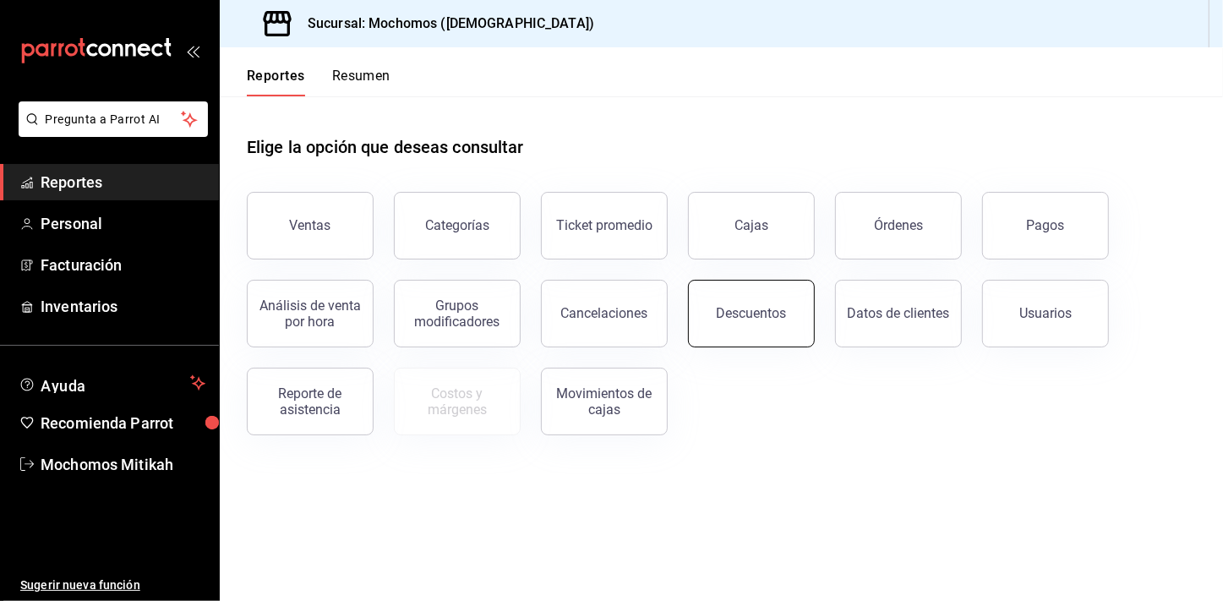
click at [688, 320] on div "Descuentos" at bounding box center [741, 304] width 147 height 88
click at [719, 311] on div "Descuentos" at bounding box center [752, 313] width 70 height 16
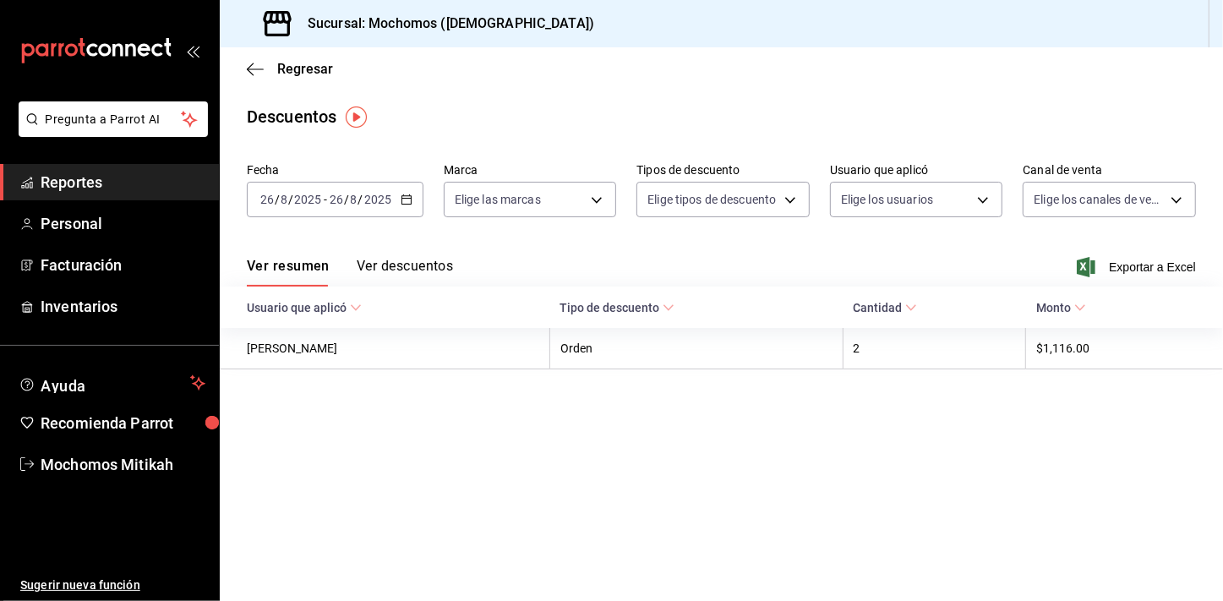
click at [402, 196] on icon "button" at bounding box center [407, 200] width 12 height 12
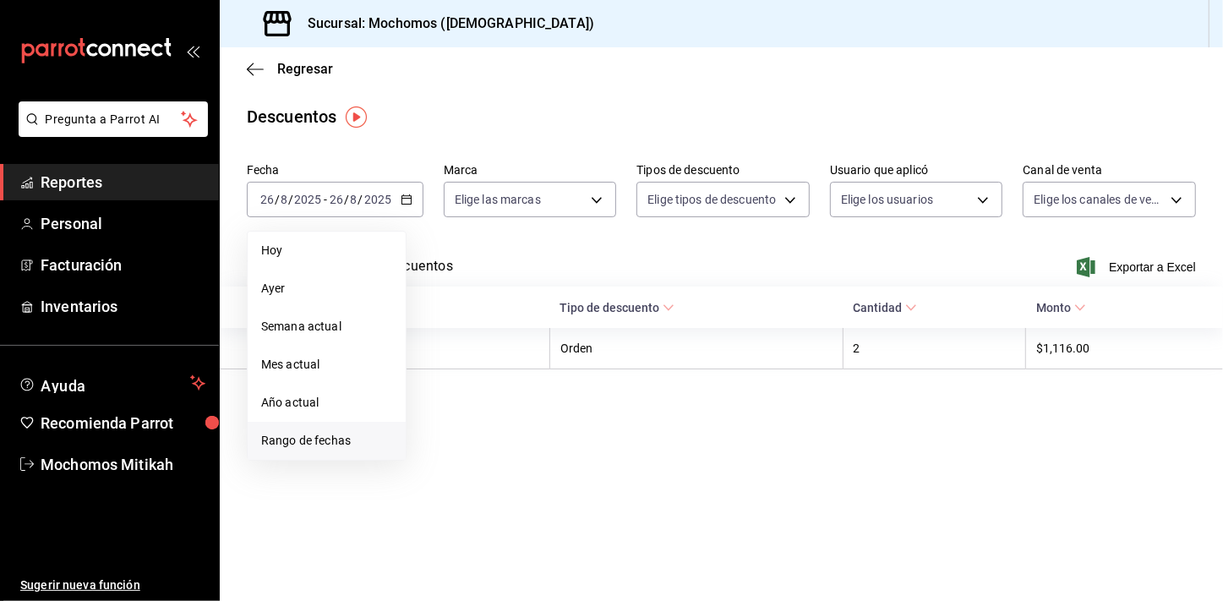
click at [320, 449] on li "Rango de fechas" at bounding box center [327, 441] width 158 height 38
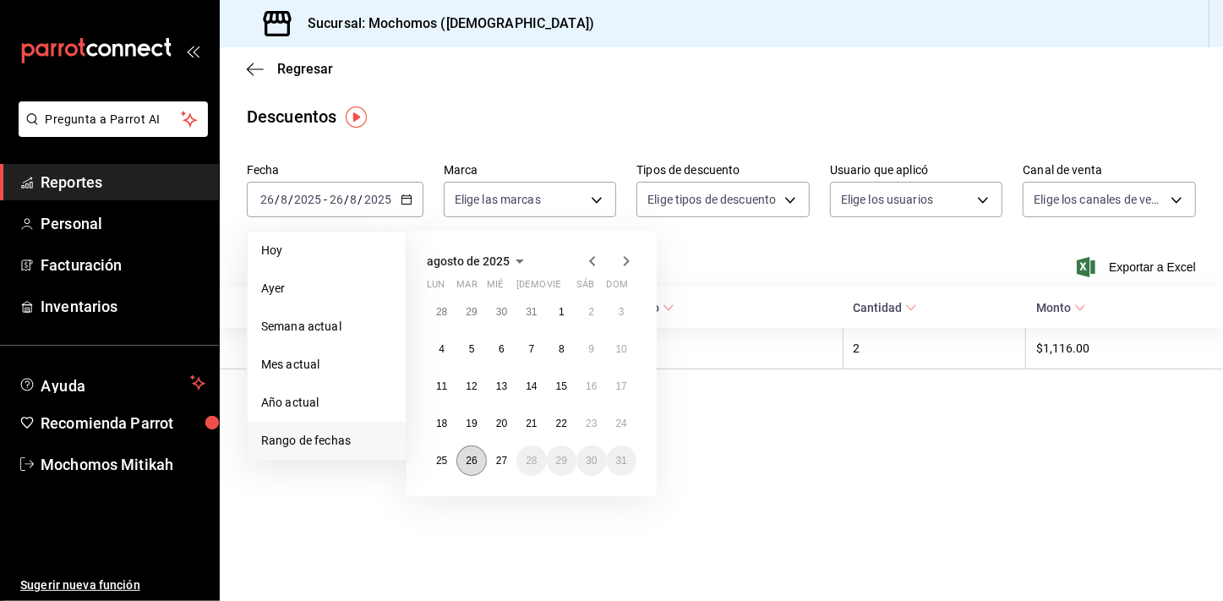
click at [471, 456] on abbr "26" at bounding box center [471, 461] width 11 height 12
click at [492, 456] on button "27" at bounding box center [502, 460] width 30 height 30
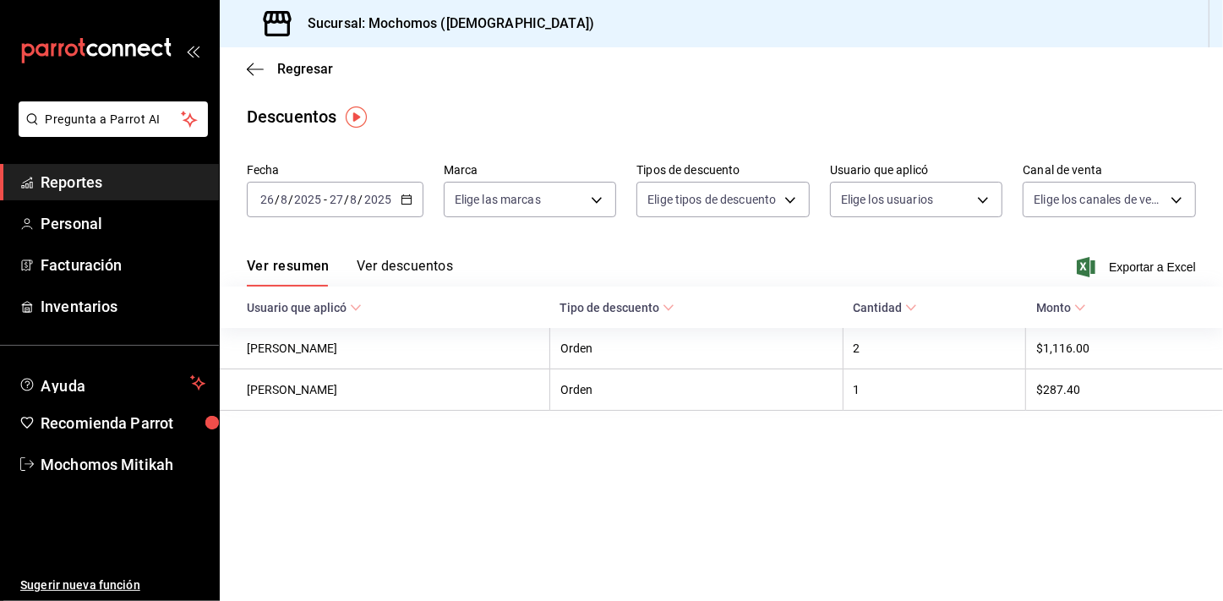
click at [1151, 278] on div "Ver resumen Ver descuentos Exportar a Excel" at bounding box center [721, 262] width 1003 height 49
click at [1153, 265] on span "Exportar a Excel" at bounding box center [1138, 267] width 116 height 20
click at [101, 188] on span "Reportes" at bounding box center [123, 182] width 165 height 23
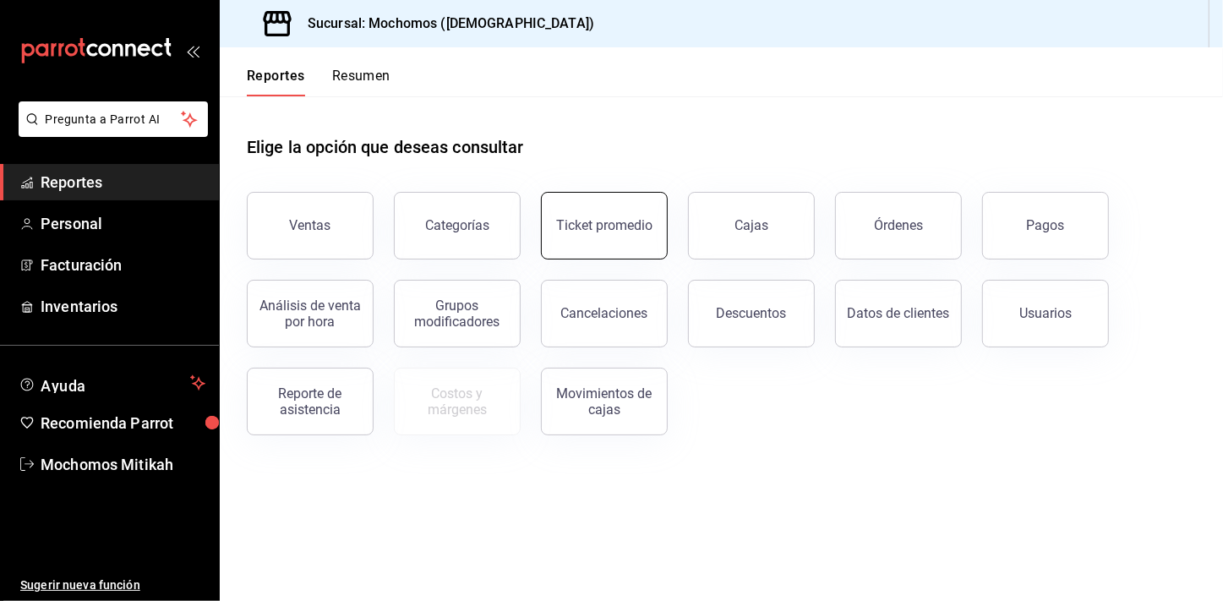
click at [603, 245] on button "Ticket promedio" at bounding box center [604, 226] width 127 height 68
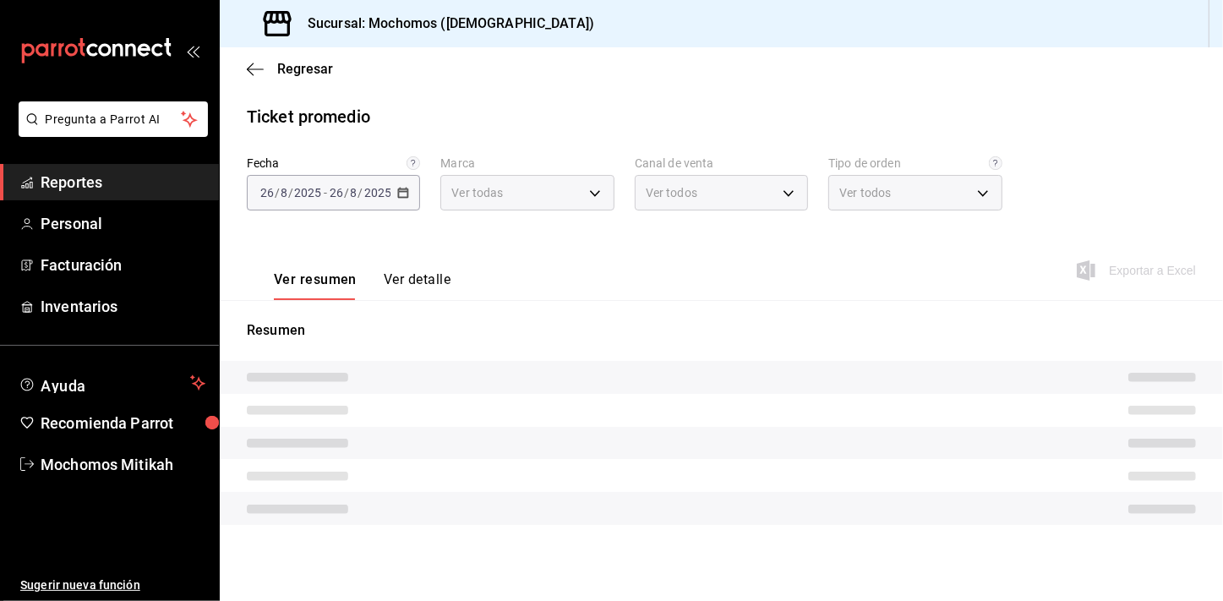
type input "d0e5f648-281b-433d-bf08-9501e0541b8c"
type input "PARROT,UBER_EATS,RAPPI,DIDI_FOOD,ONLINE"
type input "cc440b54-242b-418e-867f-ce57fb098104,EXTERNAL,95b7c8a9-84d2-4e3b-995f-2f2c21fa6…"
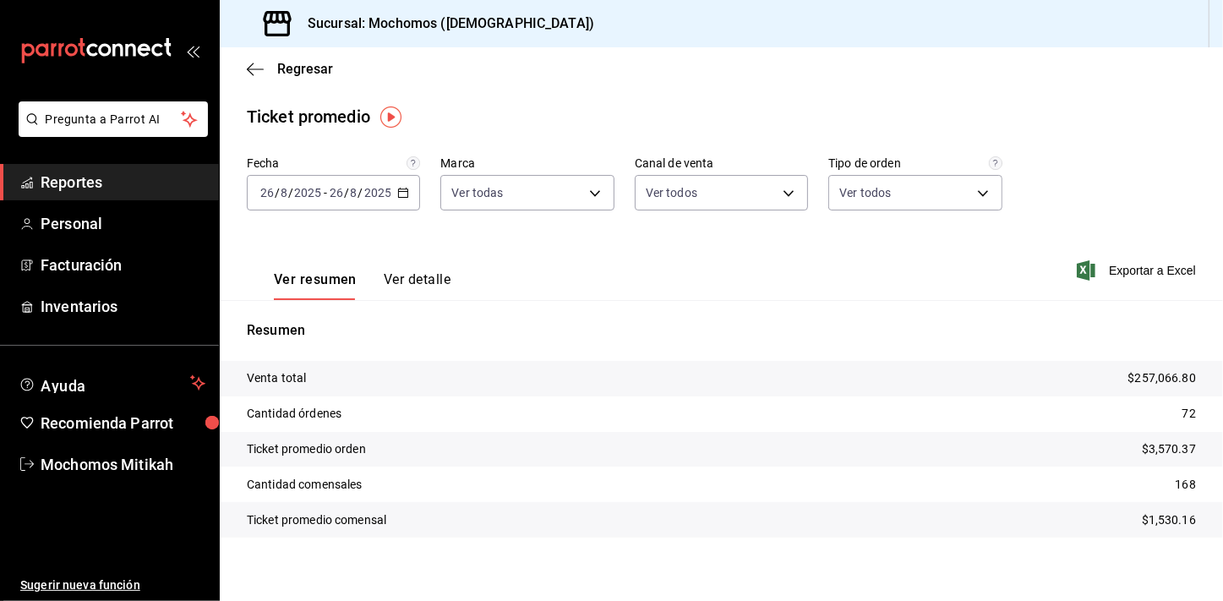
click at [409, 197] on div "[DATE] [DATE] - [DATE] [DATE]" at bounding box center [333, 193] width 173 height 36
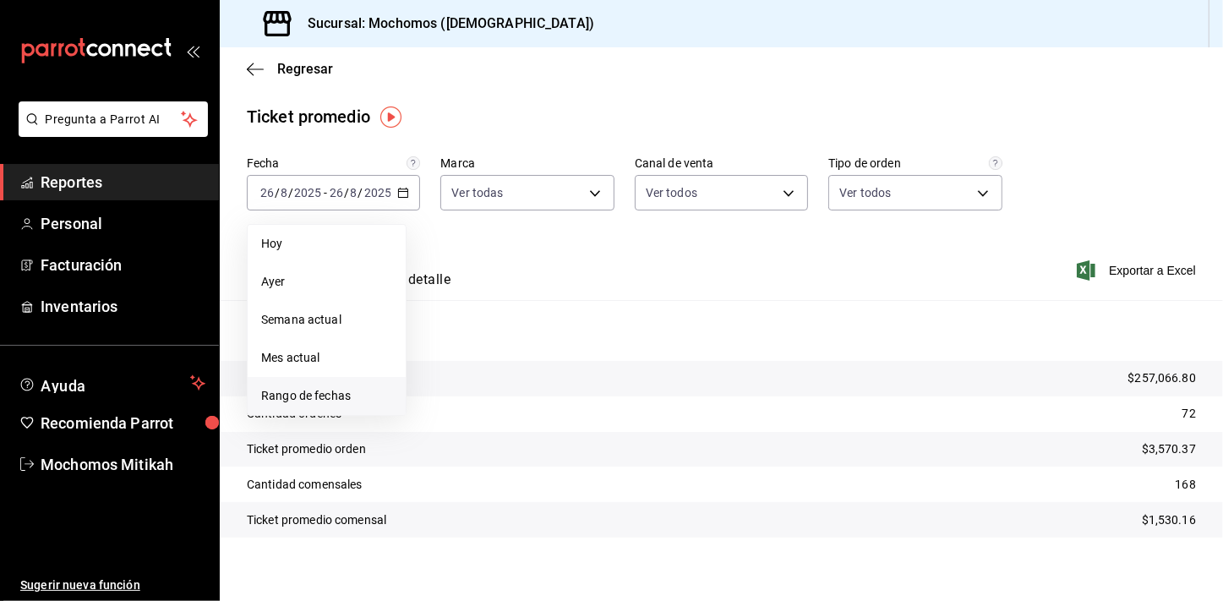
click at [352, 383] on li "Rango de fechas" at bounding box center [327, 396] width 158 height 38
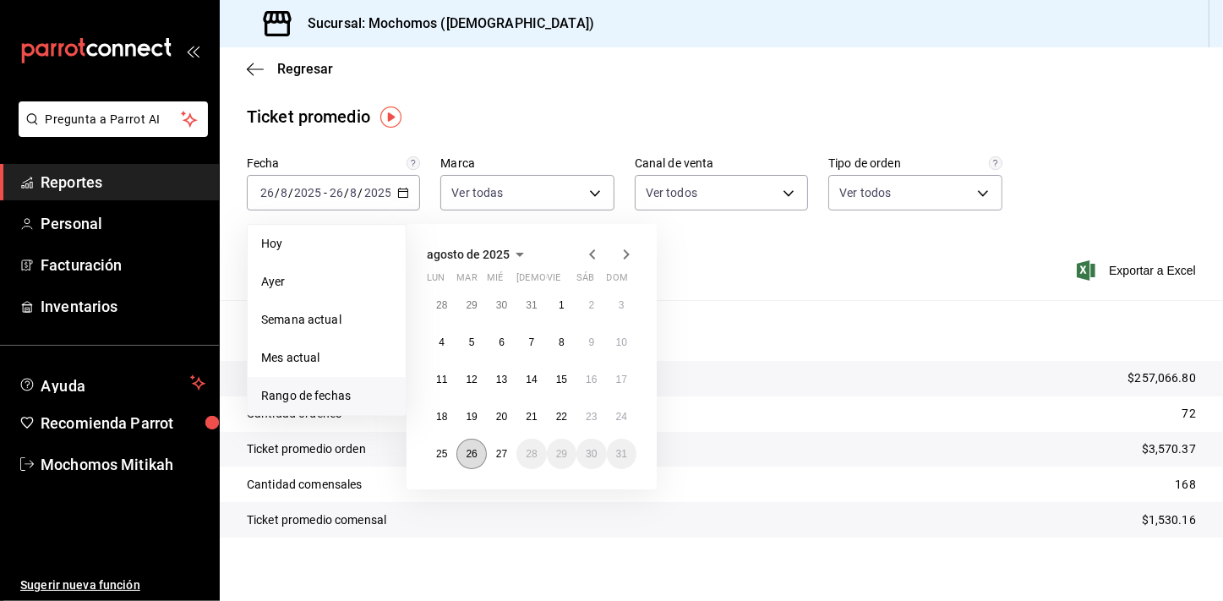
click at [467, 463] on button "26" at bounding box center [471, 454] width 30 height 30
click at [488, 451] on button "27" at bounding box center [502, 454] width 30 height 30
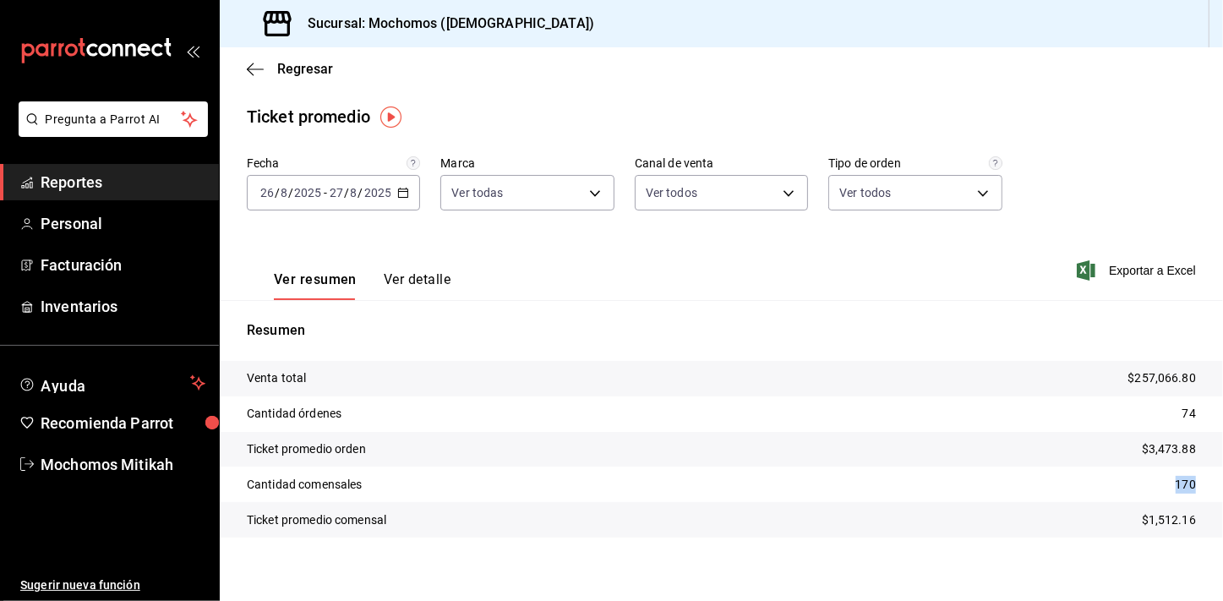
drag, startPoint x: 1159, startPoint y: 490, endPoint x: 1187, endPoint y: 490, distance: 27.9
click at [1187, 490] on tr "Cantidad comensales 170" at bounding box center [721, 485] width 1003 height 36
click at [183, 183] on span "Reportes" at bounding box center [123, 182] width 165 height 23
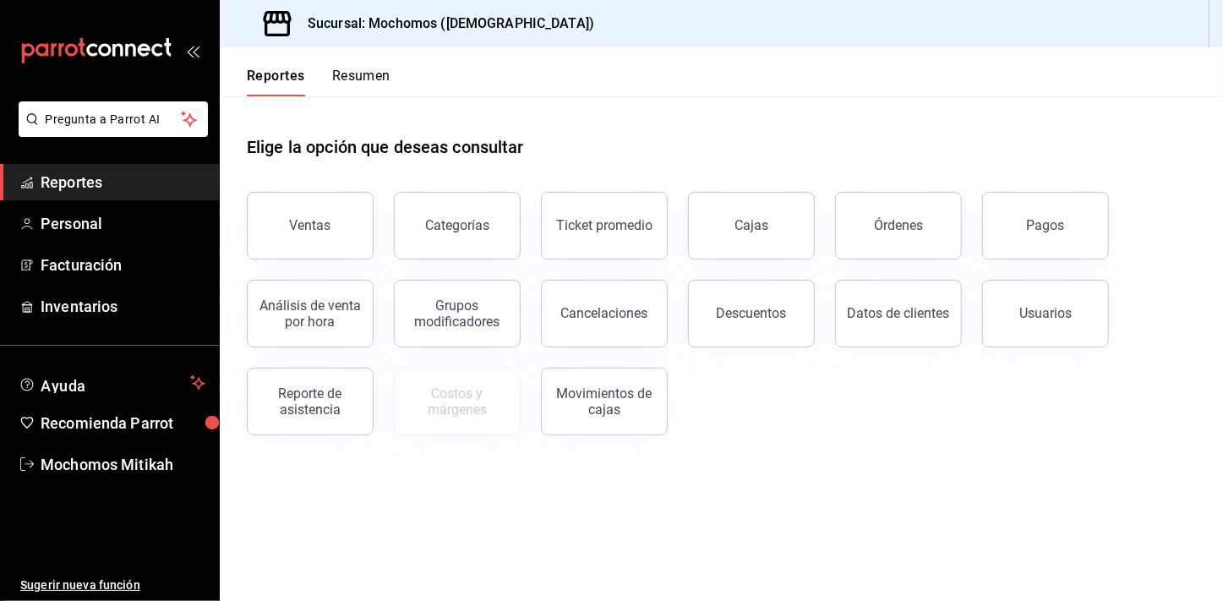
click at [161, 171] on span "Reportes" at bounding box center [123, 182] width 165 height 23
click at [777, 334] on button "Descuentos" at bounding box center [751, 314] width 127 height 68
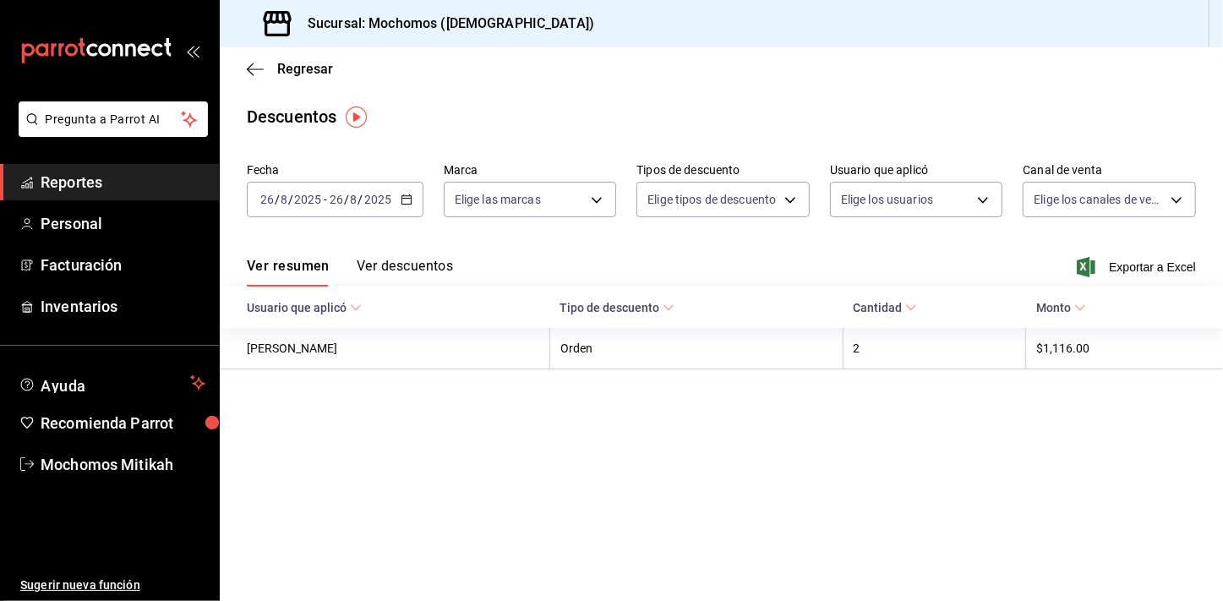
click at [404, 200] on icon "button" at bounding box center [407, 200] width 12 height 12
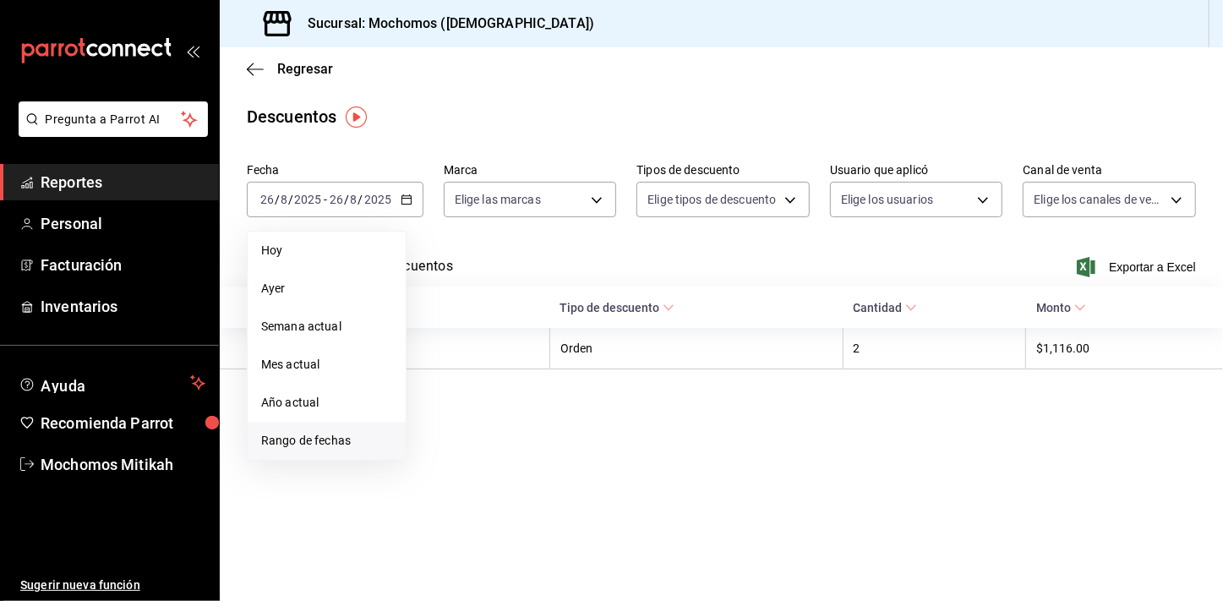
click at [335, 432] on span "Rango de fechas" at bounding box center [326, 441] width 131 height 18
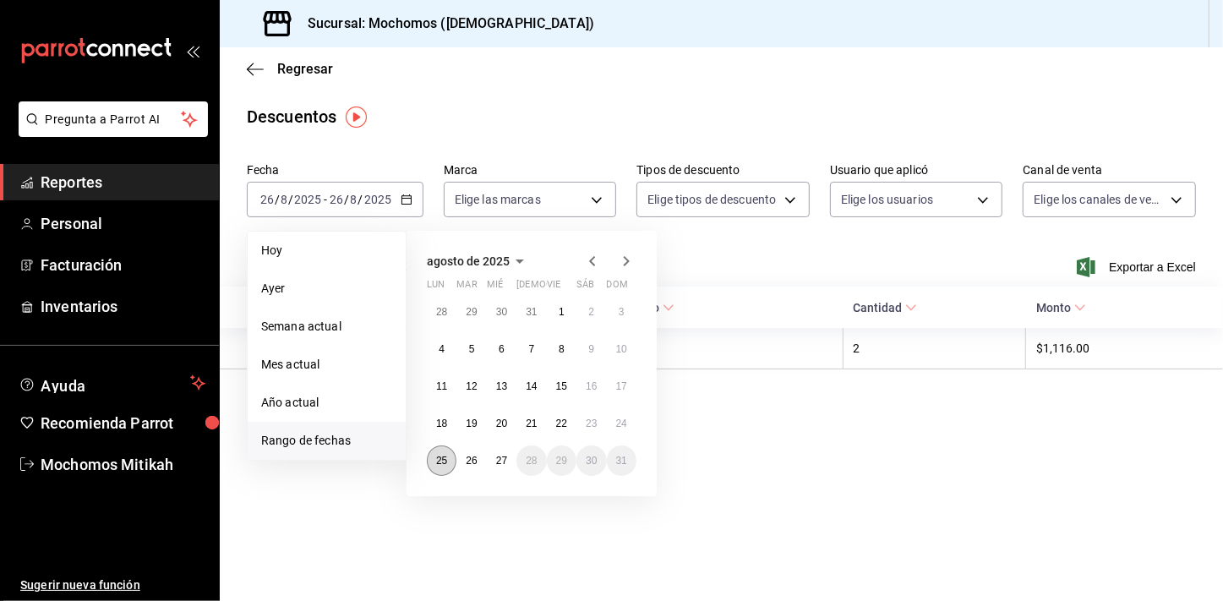
click at [444, 461] on abbr "25" at bounding box center [441, 461] width 11 height 12
click at [499, 462] on abbr "27" at bounding box center [501, 461] width 11 height 12
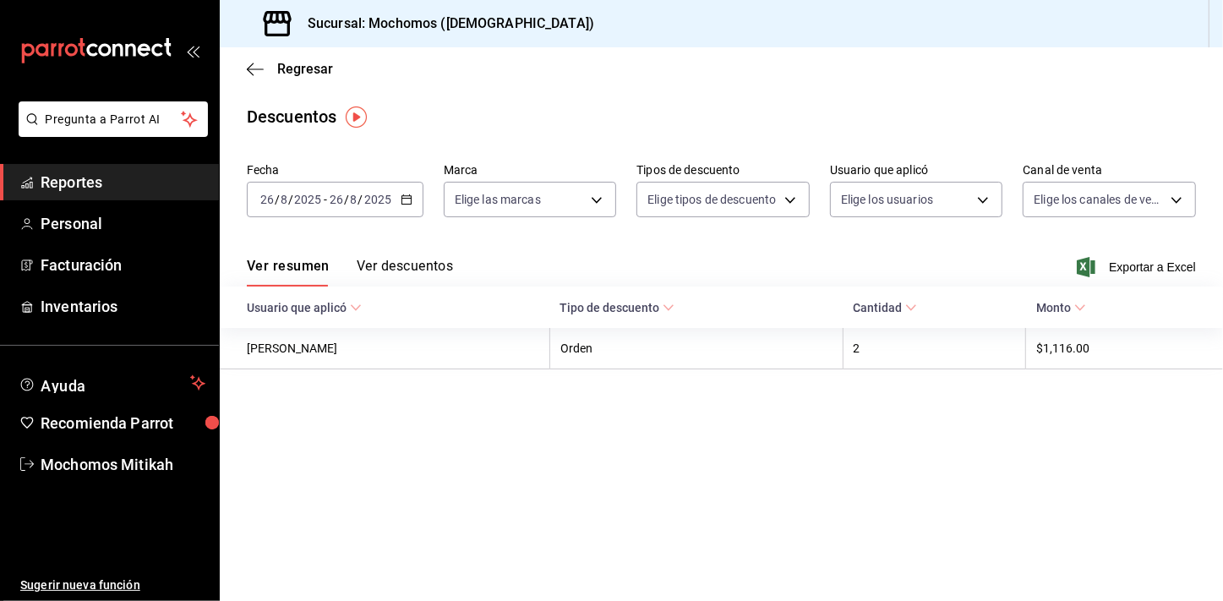
click at [408, 195] on \(Stroke\) "button" at bounding box center [407, 199] width 10 height 9
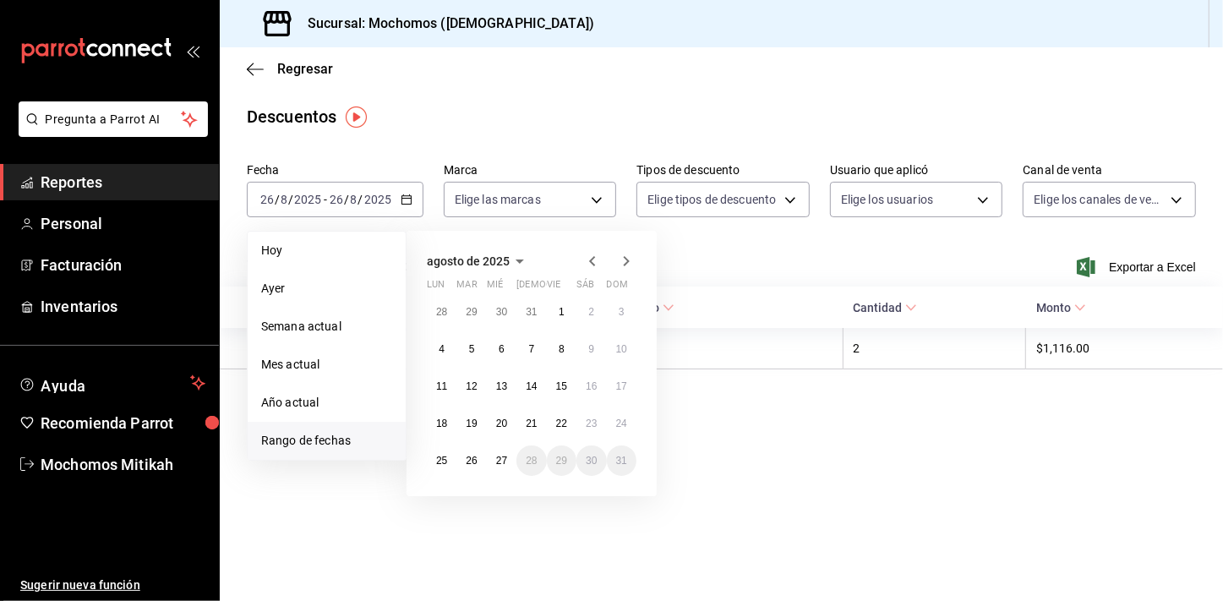
click at [304, 434] on span "Rango de fechas" at bounding box center [326, 441] width 131 height 18
click at [445, 467] on button "25" at bounding box center [442, 460] width 30 height 30
click at [500, 466] on button "27" at bounding box center [502, 460] width 30 height 30
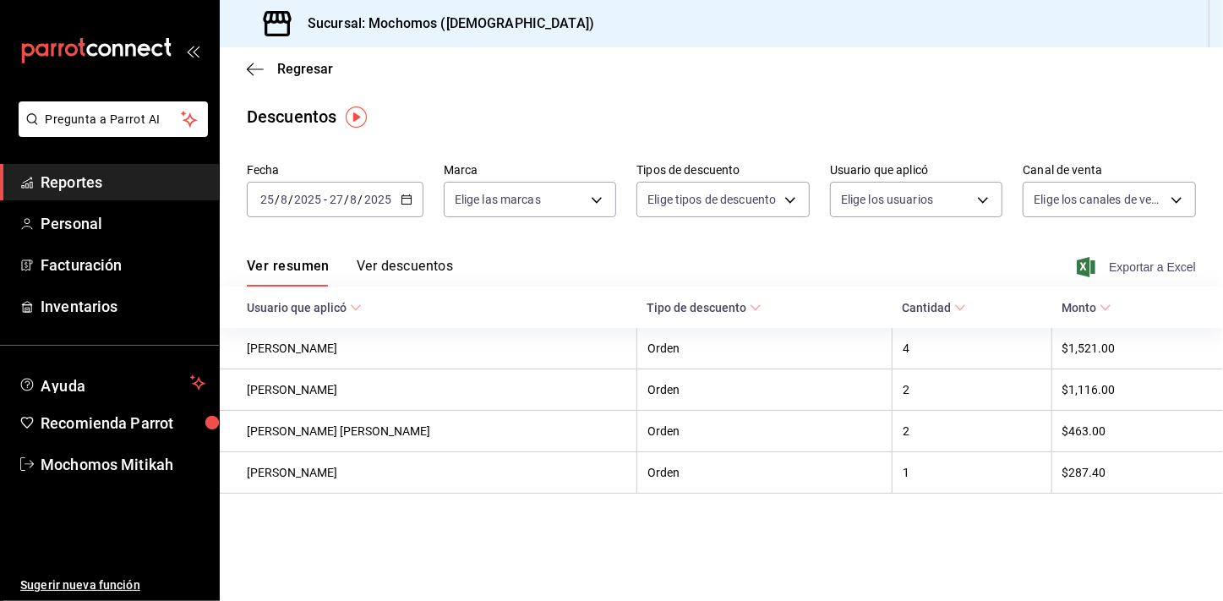
click at [1171, 265] on span "Exportar a Excel" at bounding box center [1138, 267] width 116 height 20
